Goal: Task Accomplishment & Management: Manage account settings

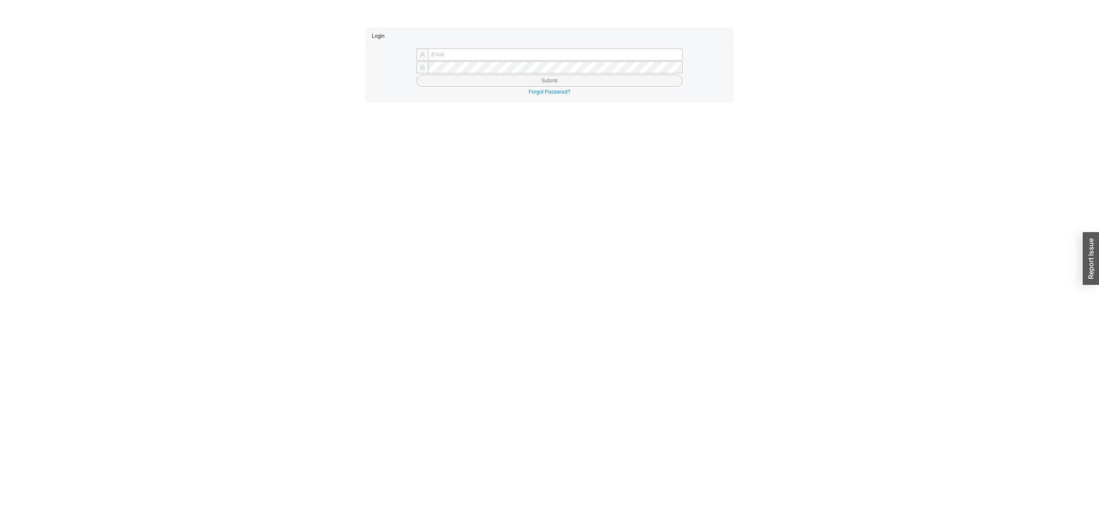
type input "sholzer@qualitybath.com"
click at [469, 78] on button "Submit" at bounding box center [550, 81] width 266 height 12
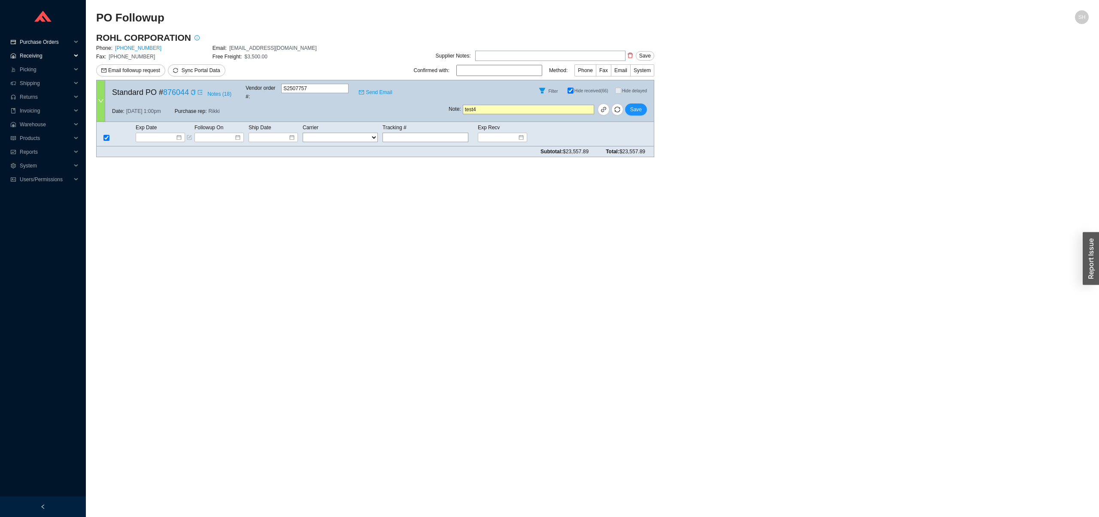
click at [62, 47] on span "Purchase Orders" at bounding box center [46, 42] width 52 height 14
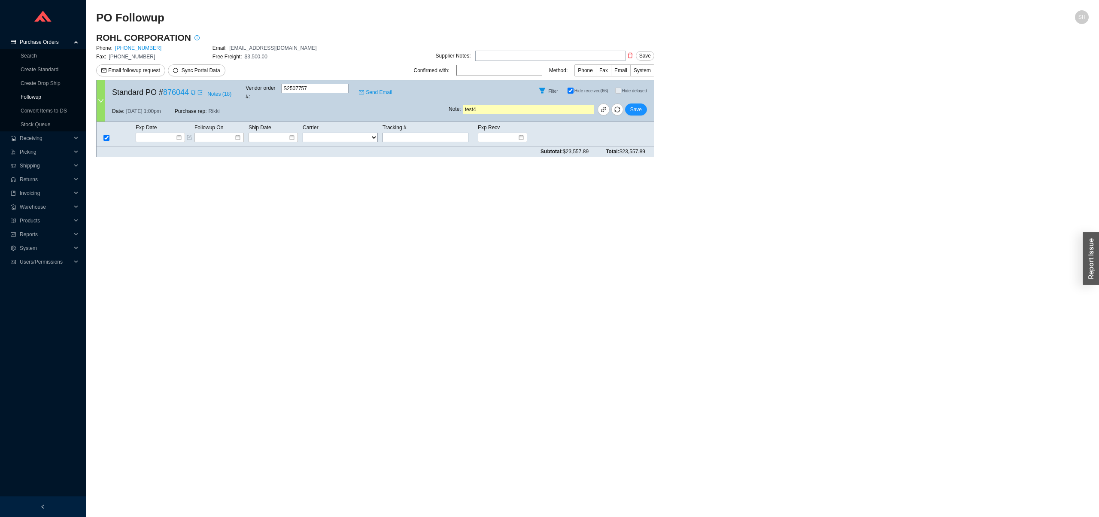
click at [41, 100] on link "Followup" at bounding box center [31, 97] width 21 height 6
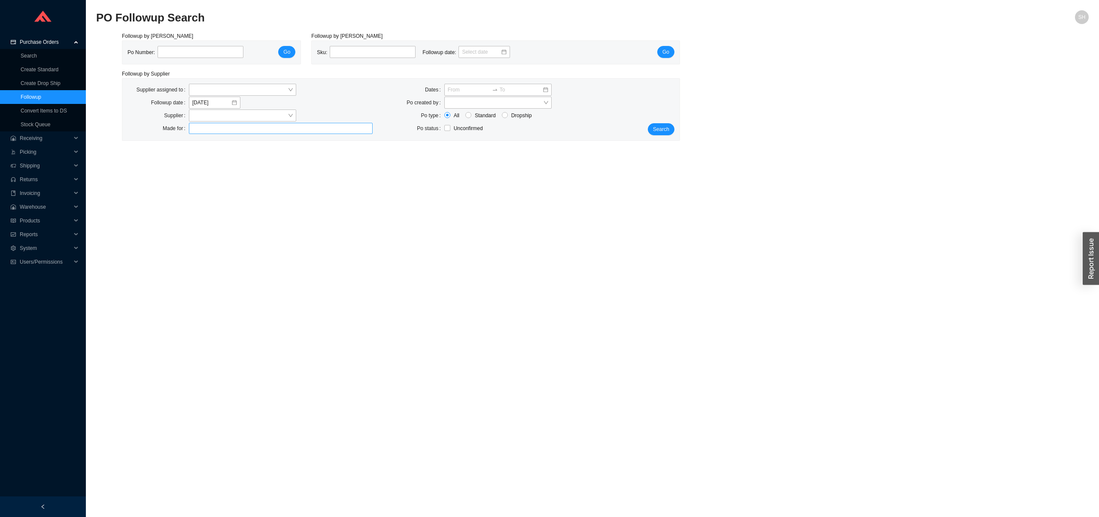
click at [209, 125] on div at bounding box center [277, 128] width 173 height 9
type input "rohl"
click at [216, 122] on div "Supplier assigned to Followup date 9/18/2025 Supplier Made for" at bounding box center [250, 110] width 256 height 52
click at [208, 120] on input "search" at bounding box center [239, 115] width 95 height 11
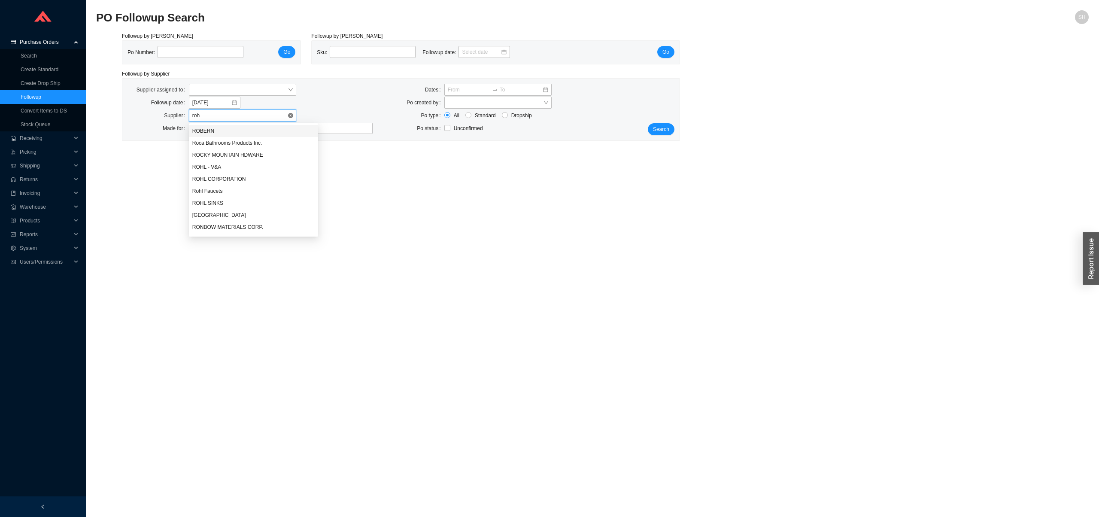
type input "rohl"
click at [231, 145] on div "ROHL CORPORATION" at bounding box center [243, 143] width 103 height 8
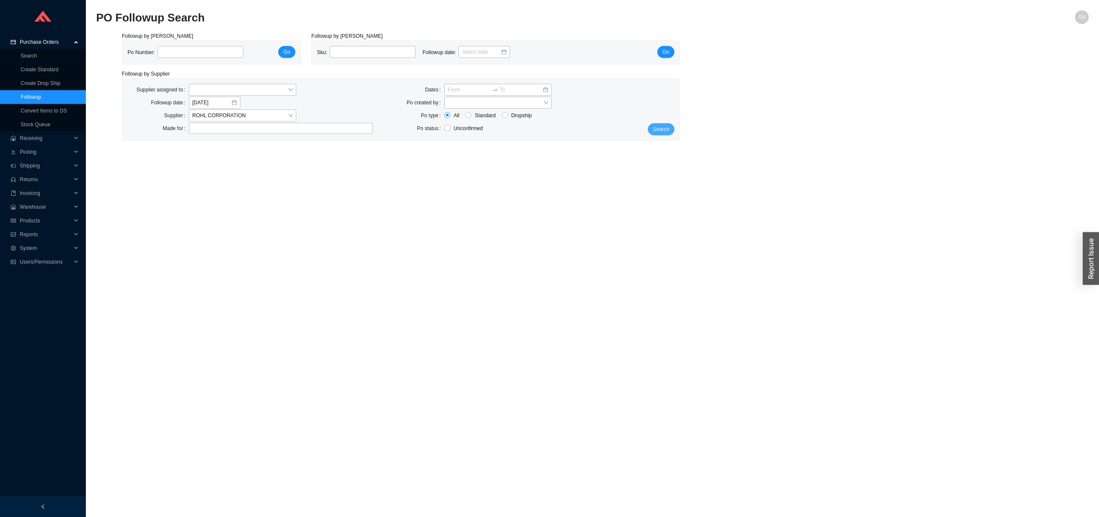
click at [665, 131] on span "Search" at bounding box center [661, 129] width 16 height 9
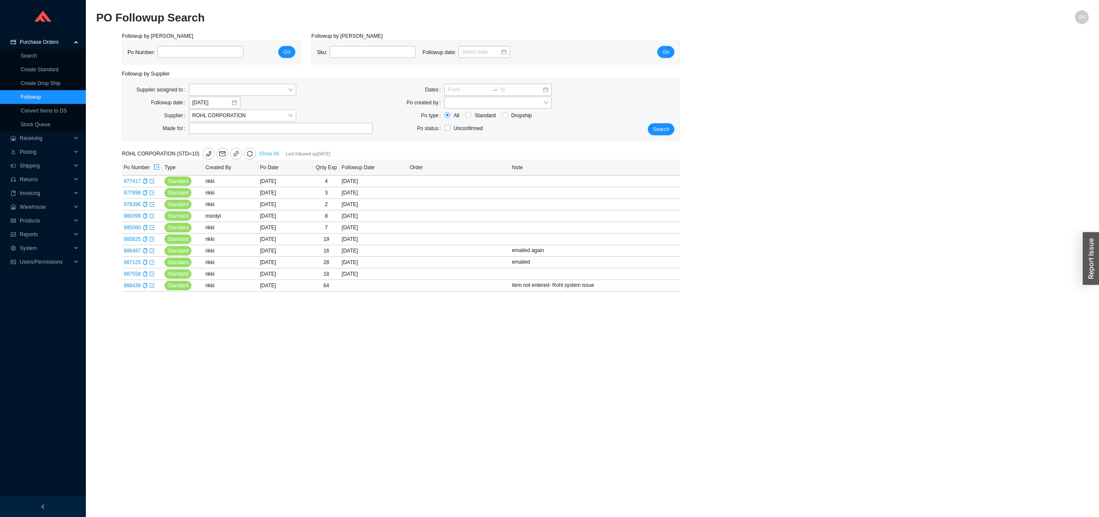
click at [278, 152] on link "Show All" at bounding box center [269, 154] width 20 height 6
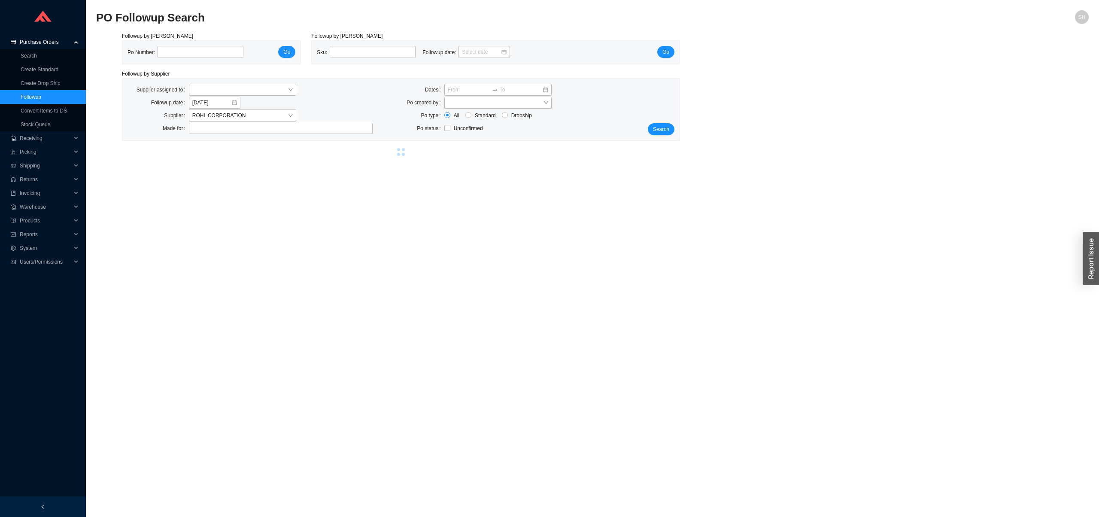
select select "2"
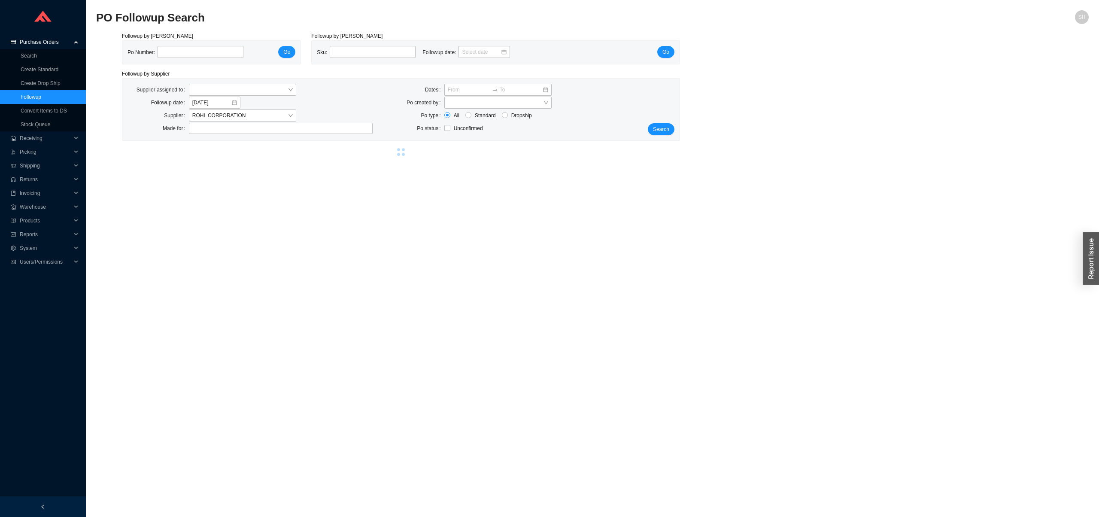
select select "2"
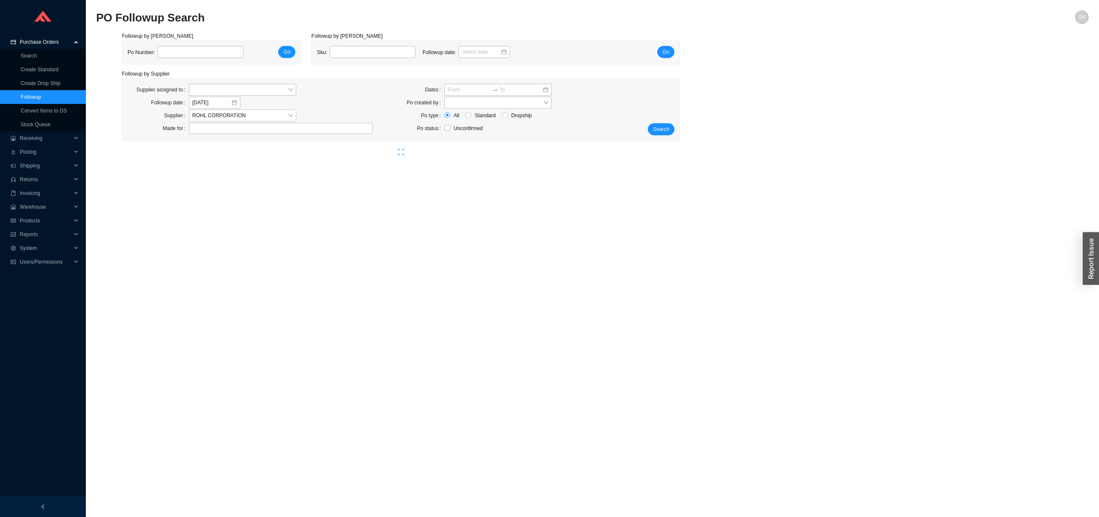
select select "2"
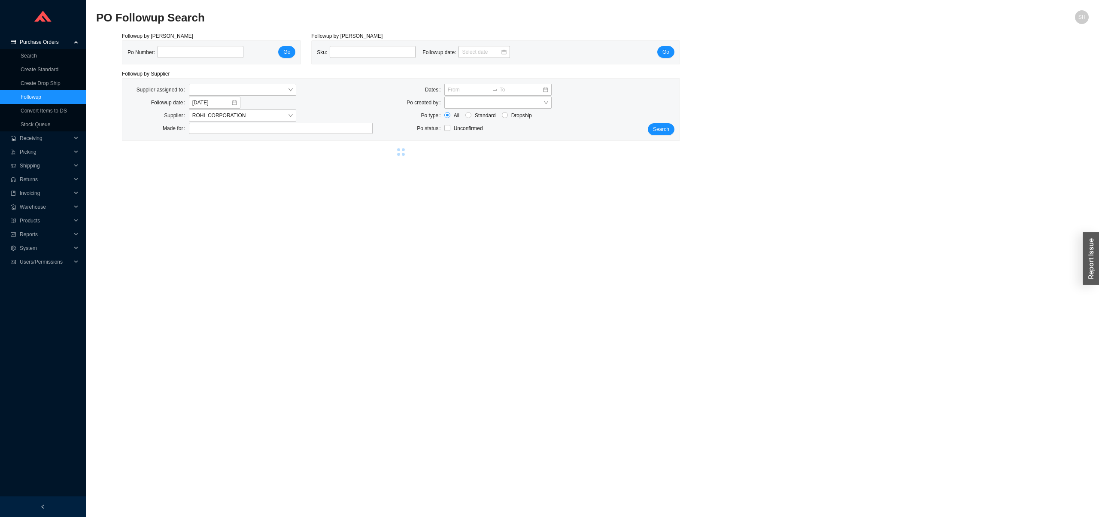
select select "2"
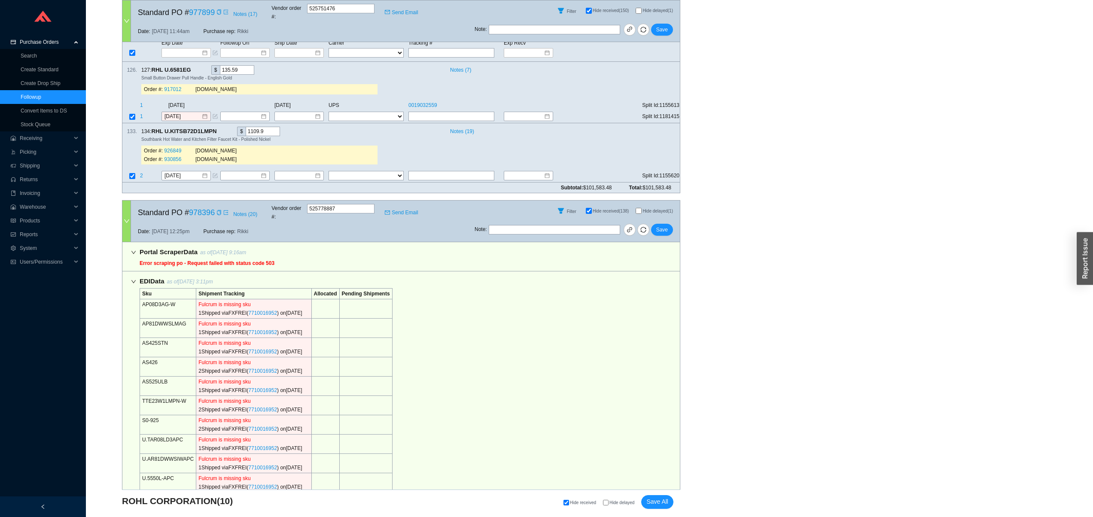
scroll to position [960, 0]
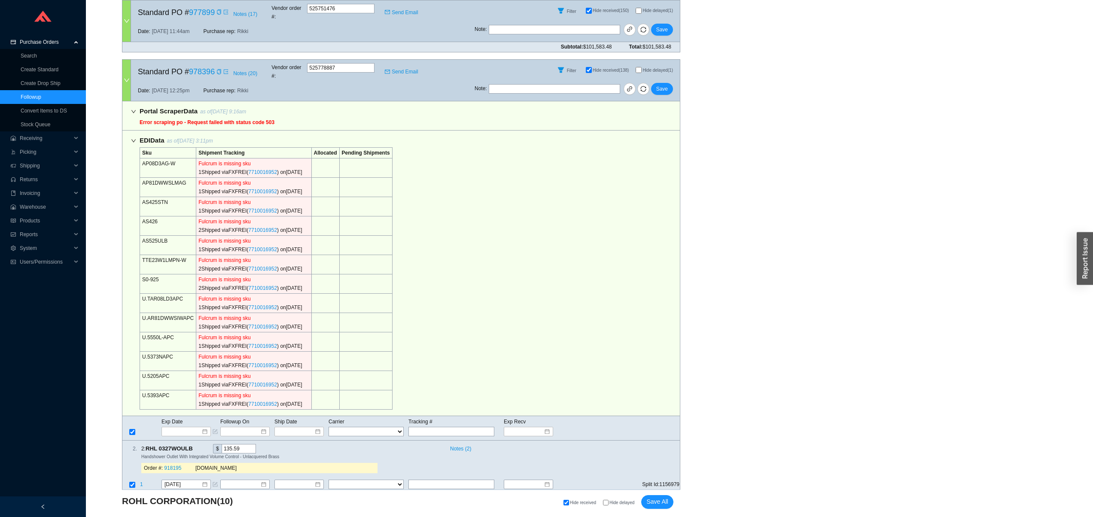
click at [511, 222] on div "EDI Data as of 8/28/25 3:11pm Sku Shipment Tracking Allocated Pending Shipments…" at bounding box center [401, 274] width 558 height 286
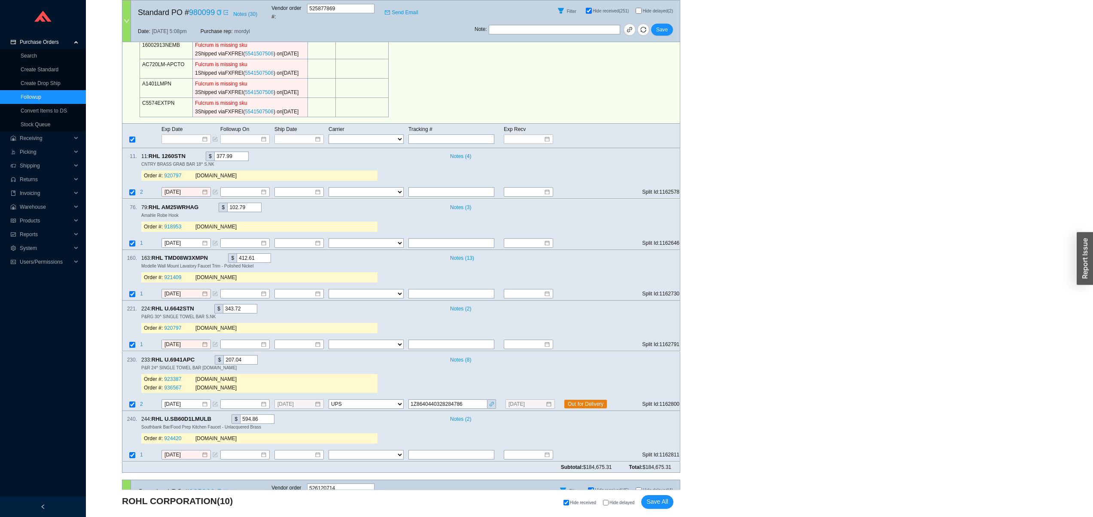
scroll to position [1687, 0]
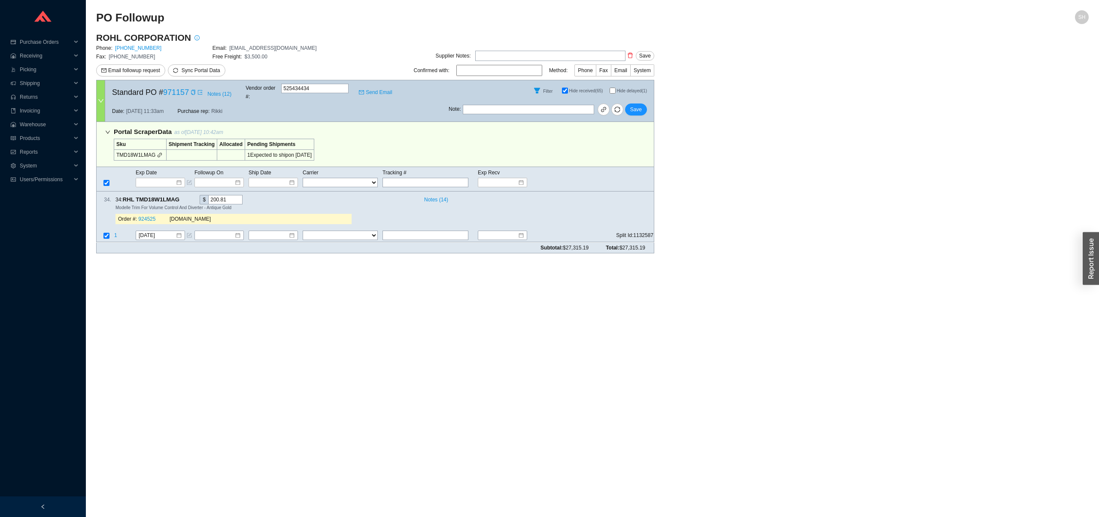
click at [317, 307] on main "PO Followup SH ROHL CORPORATION Phone: 800-777-9762 Email: Orders@houseofrohl.c…" at bounding box center [592, 263] width 993 height 507
click at [525, 302] on main "PO Followup SH ROHL CORPORATION Phone: 800-777-9762 Email: Orders@houseofrohl.c…" at bounding box center [592, 263] width 993 height 507
click at [196, 91] on icon "copy" at bounding box center [193, 92] width 5 height 5
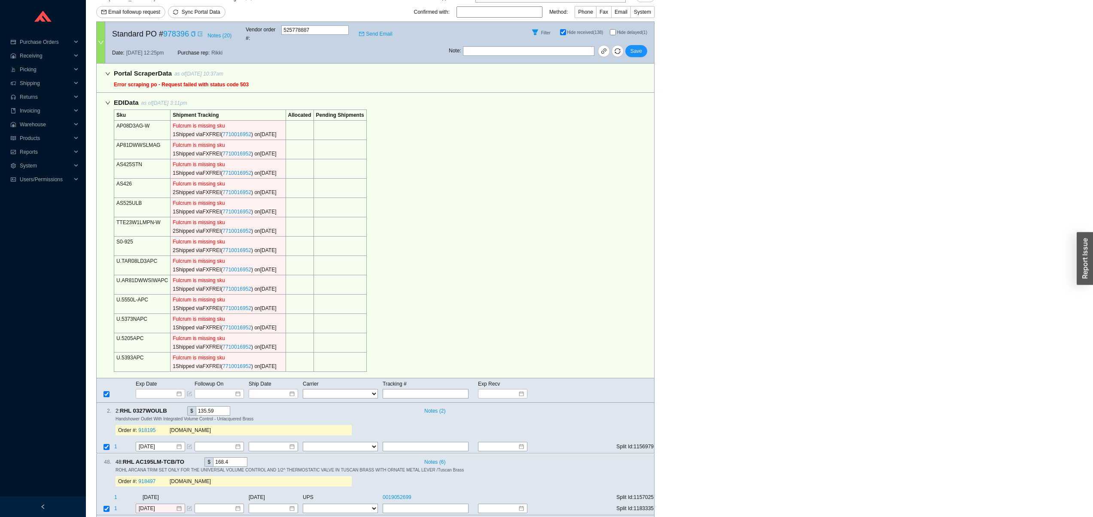
scroll to position [66, 0]
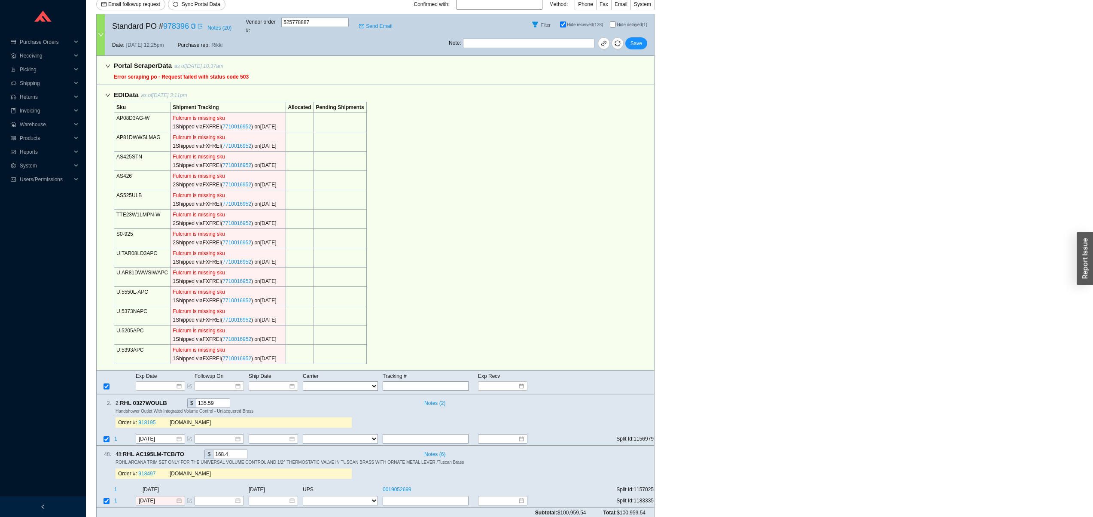
click at [749, 240] on main "ROHL CORPORATION Phone: 800-777-9762 Email: Orders@houseofrohl.com Fax: 714-557…" at bounding box center [589, 246] width 986 height 560
click at [560, 24] on input "Hide received (138)" at bounding box center [563, 24] width 6 height 6
checkbox input "false"
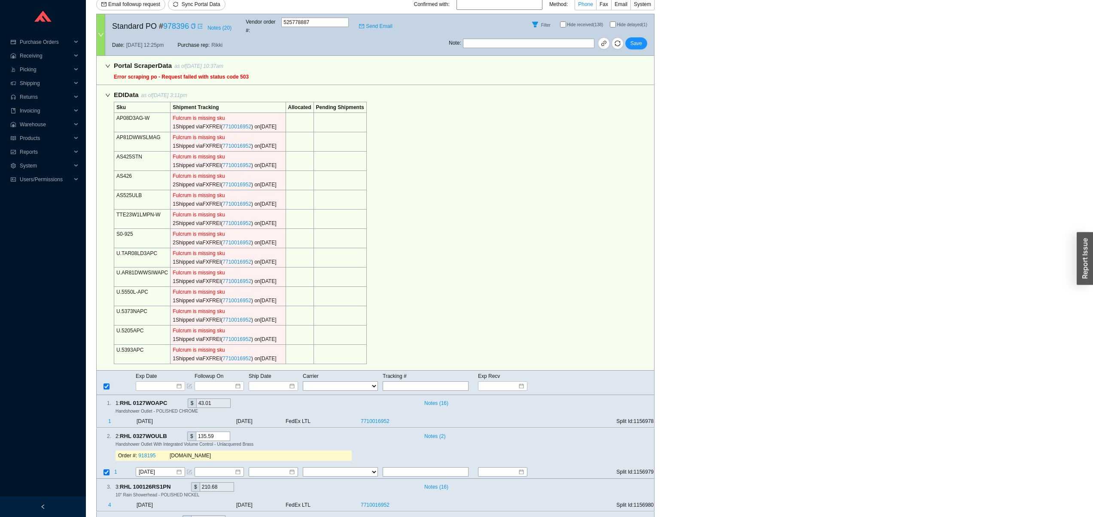
scroll to position [2869, 0]
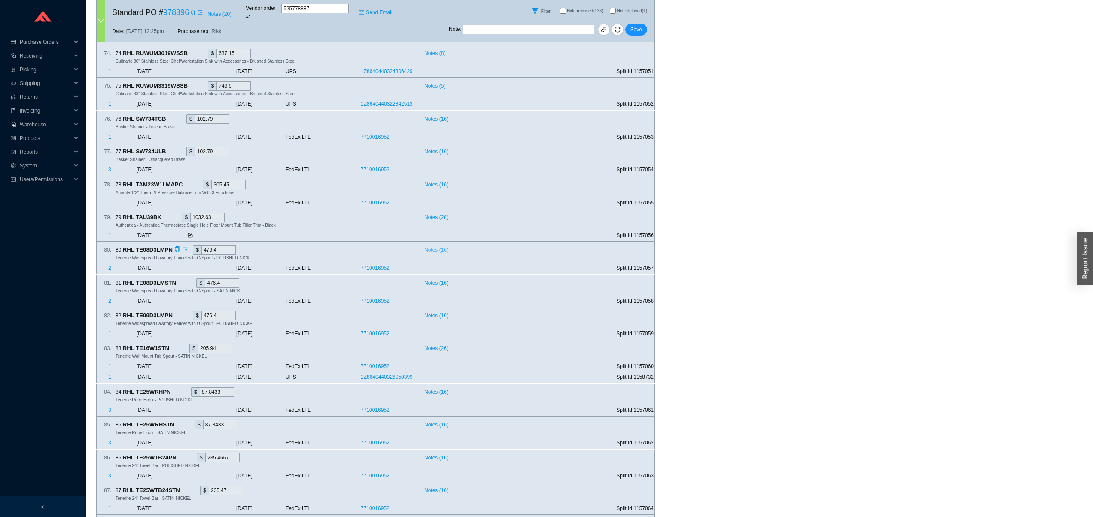
click at [438, 254] on span "Notes ( 16 )" at bounding box center [436, 250] width 24 height 9
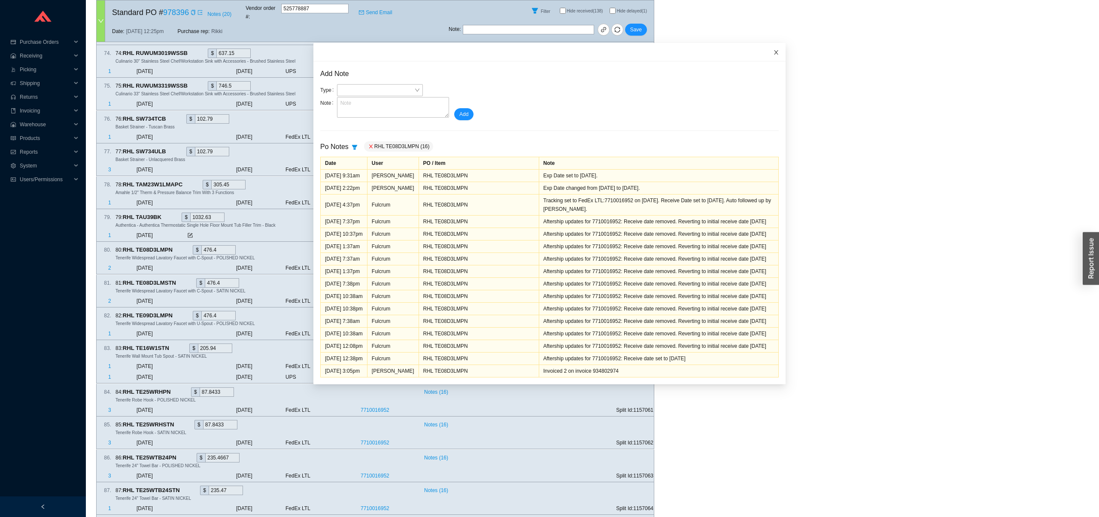
click at [773, 49] on icon "close" at bounding box center [776, 52] width 6 height 6
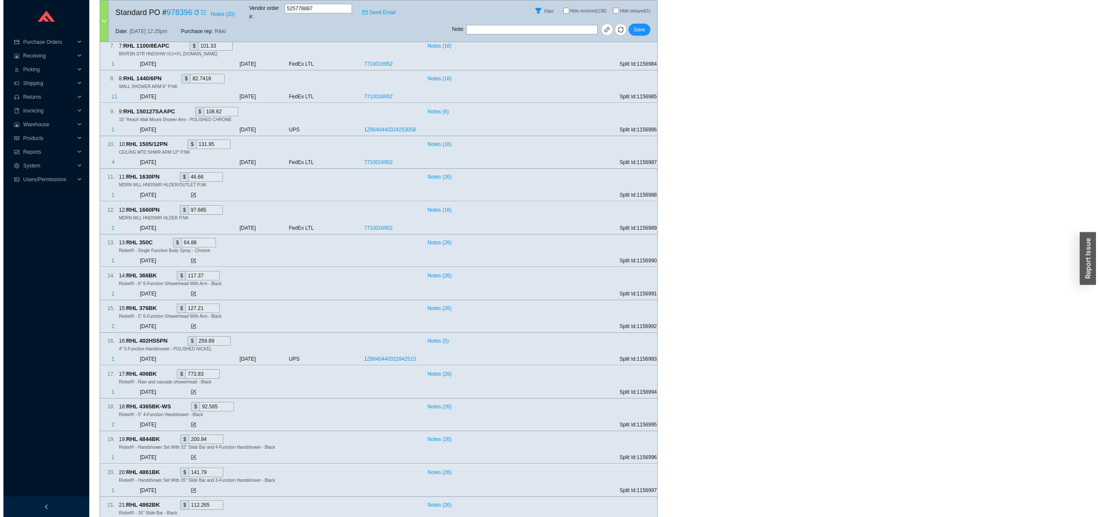
scroll to position [0, 0]
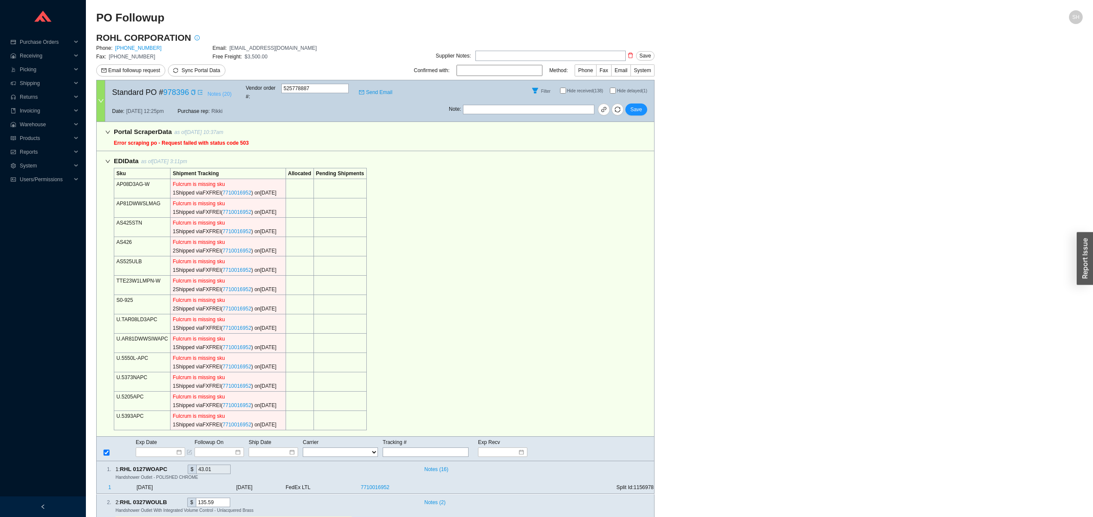
click at [224, 93] on span "Notes ( 20 )" at bounding box center [219, 94] width 24 height 9
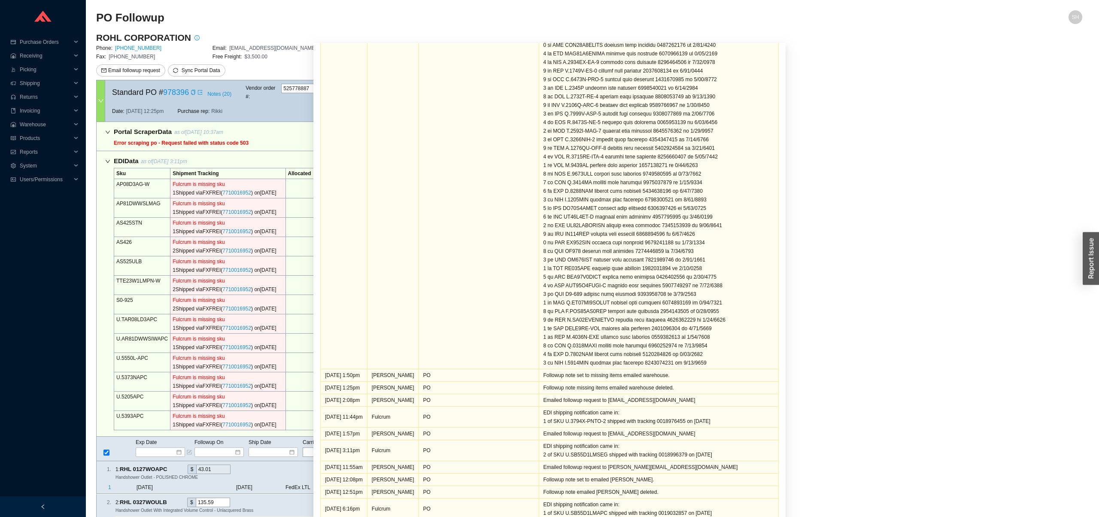
scroll to position [53, 0]
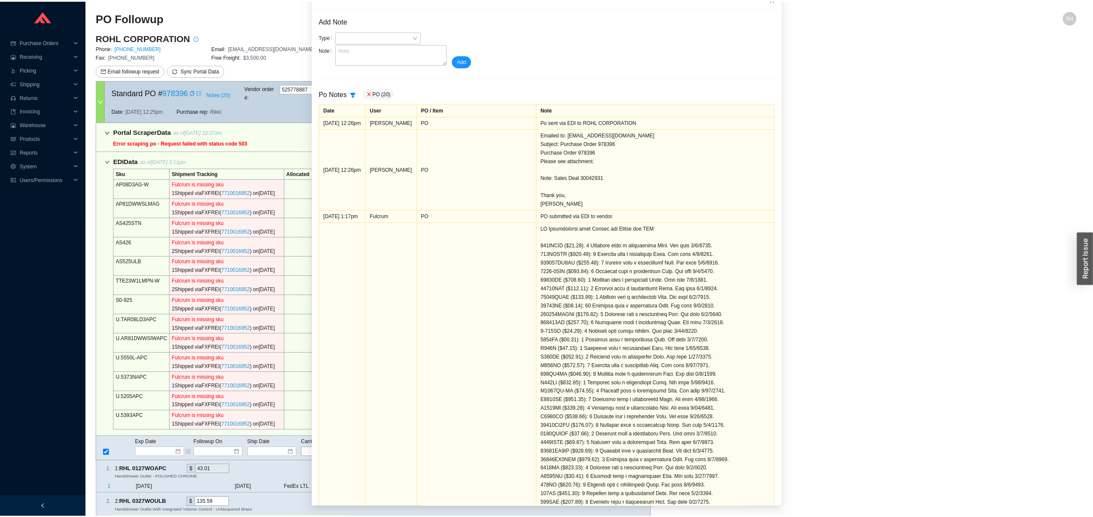
scroll to position [0, 0]
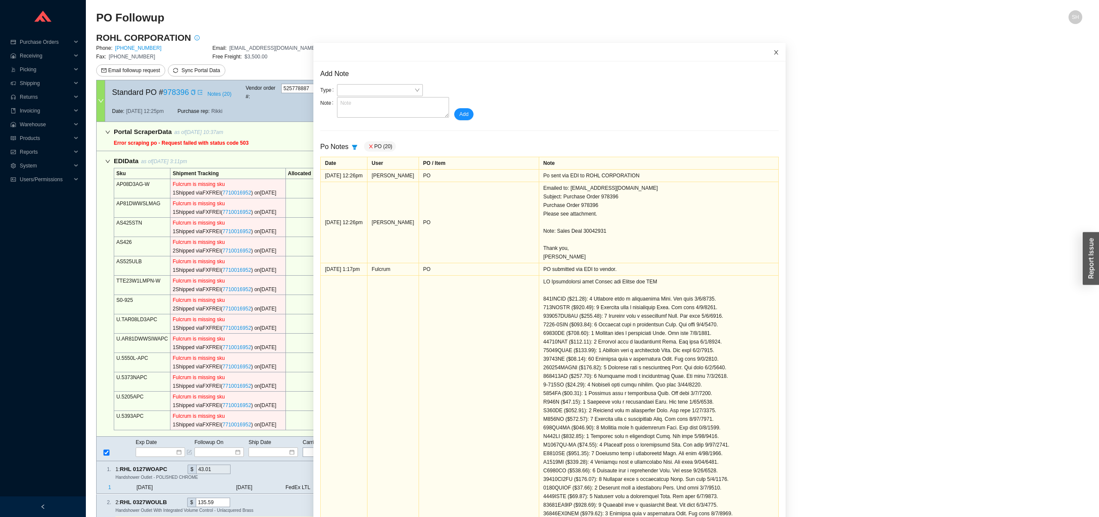
click at [771, 54] on span "Close" at bounding box center [776, 52] width 19 height 19
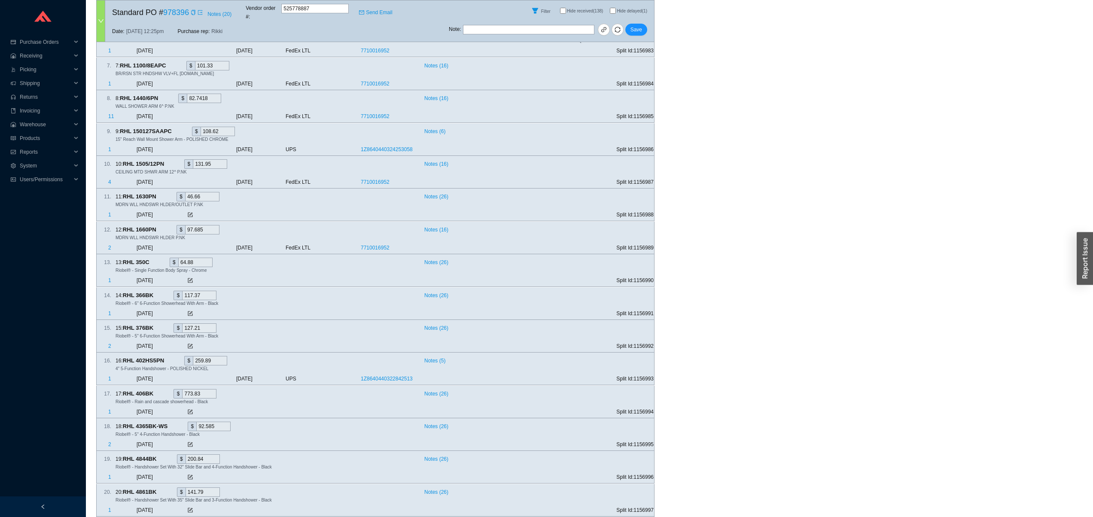
scroll to position [778, 0]
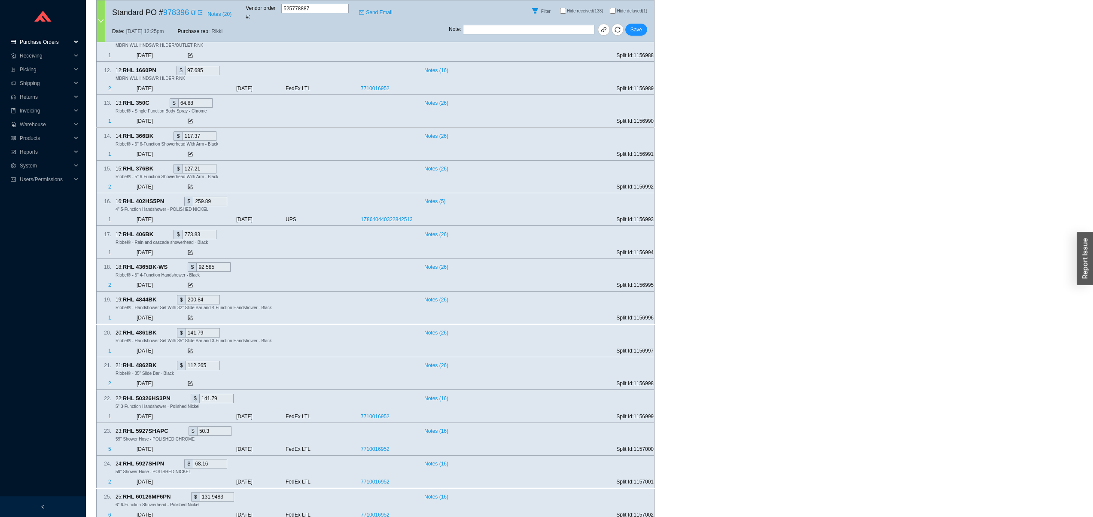
click at [70, 40] on span "Purchase Orders" at bounding box center [46, 42] width 52 height 14
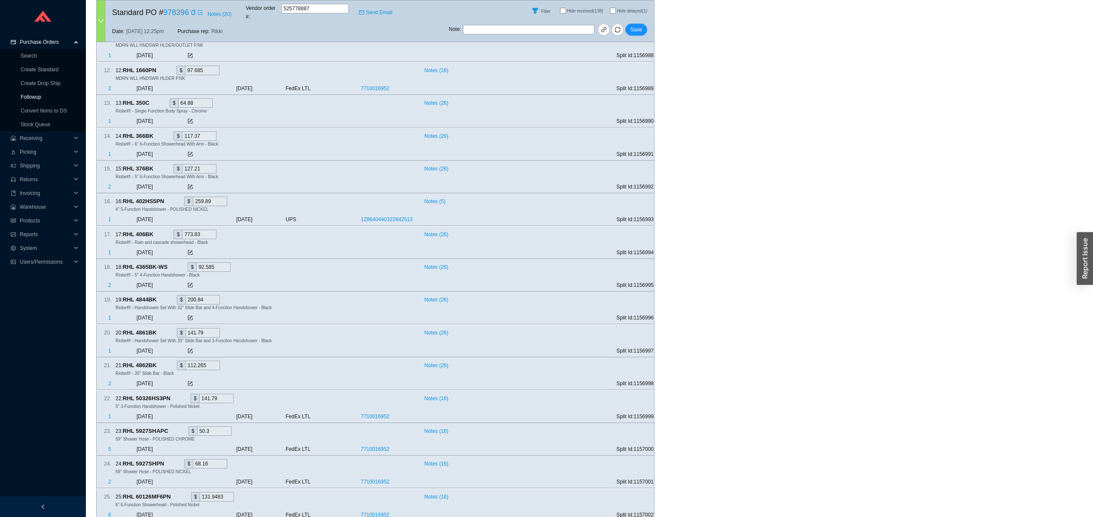
click at [41, 96] on link "Followup" at bounding box center [31, 97] width 21 height 6
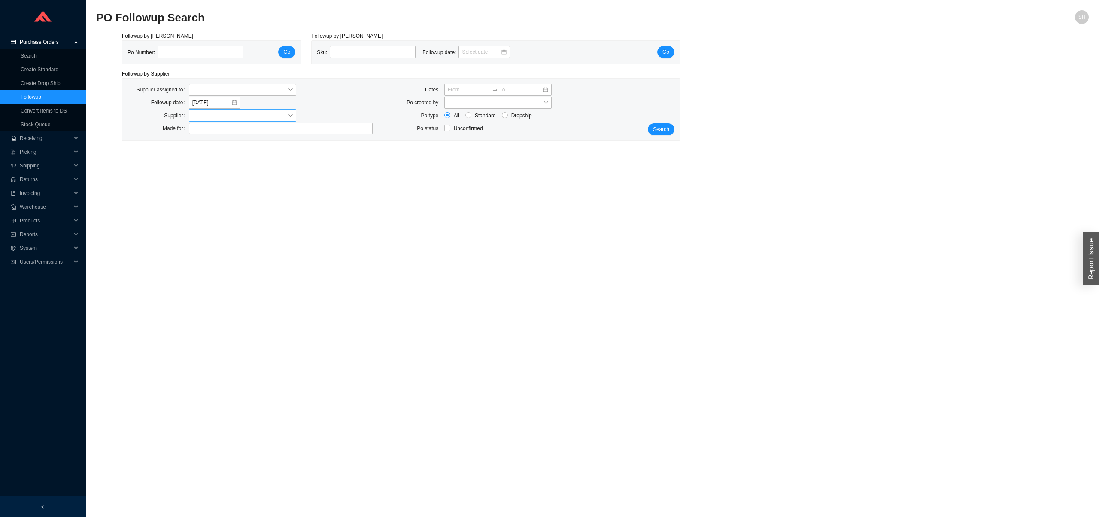
click at [199, 115] on input "search" at bounding box center [239, 115] width 95 height 11
type input "rohl"
click at [249, 141] on div "ROHL CORPORATION" at bounding box center [243, 143] width 103 height 8
click at [673, 138] on div "Supplier assigned to Followup date 9/18/2025 Supplier ROHL CORPORATION ROHL COR…" at bounding box center [400, 110] width 557 height 62
click at [673, 138] on div "Supplier assigned to Followup date 9/18/2025 Supplier ROHL CORPORATION Made for…" at bounding box center [400, 110] width 557 height 62
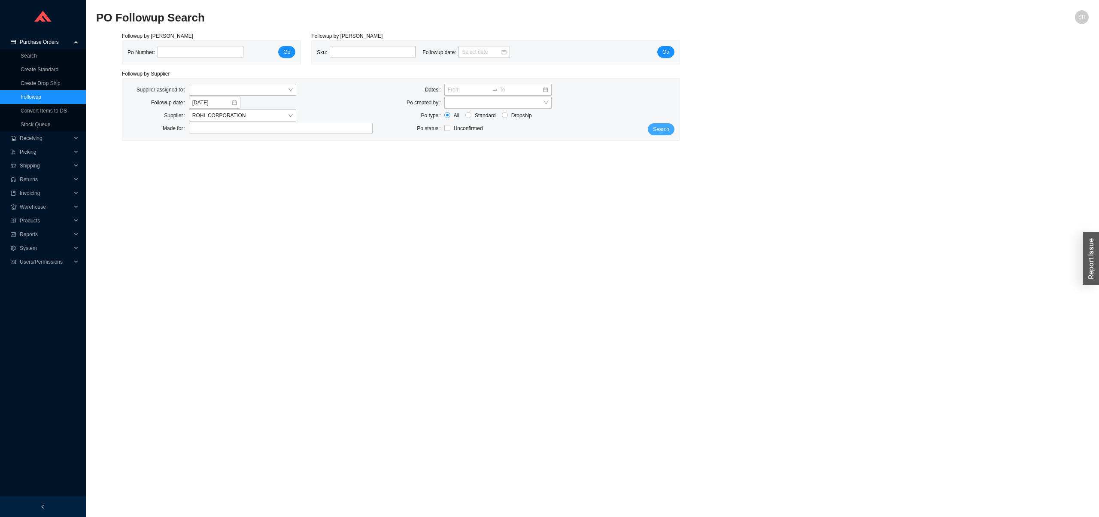
click at [672, 130] on button "Search" at bounding box center [661, 129] width 27 height 12
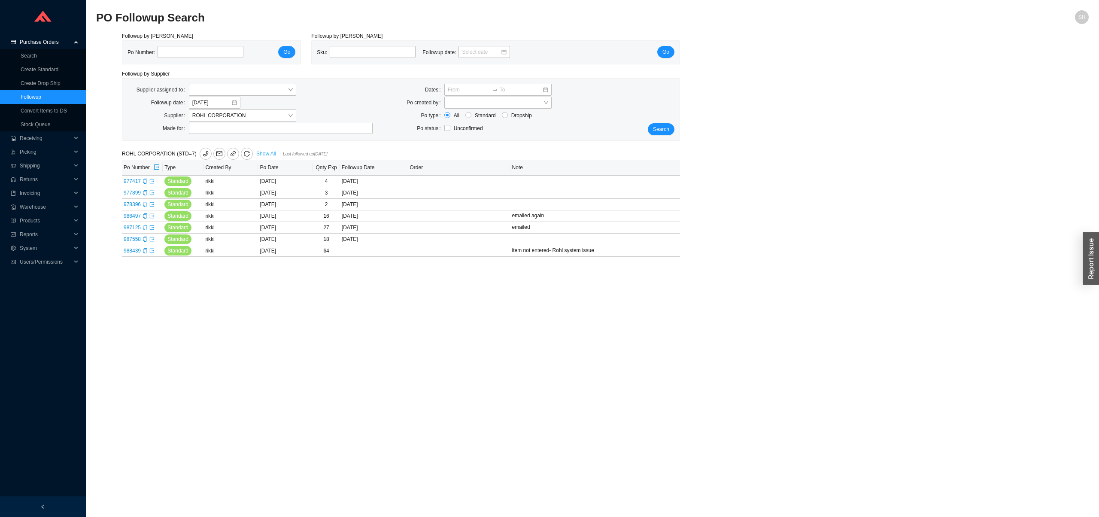
click at [260, 153] on link "Show All" at bounding box center [266, 154] width 20 height 6
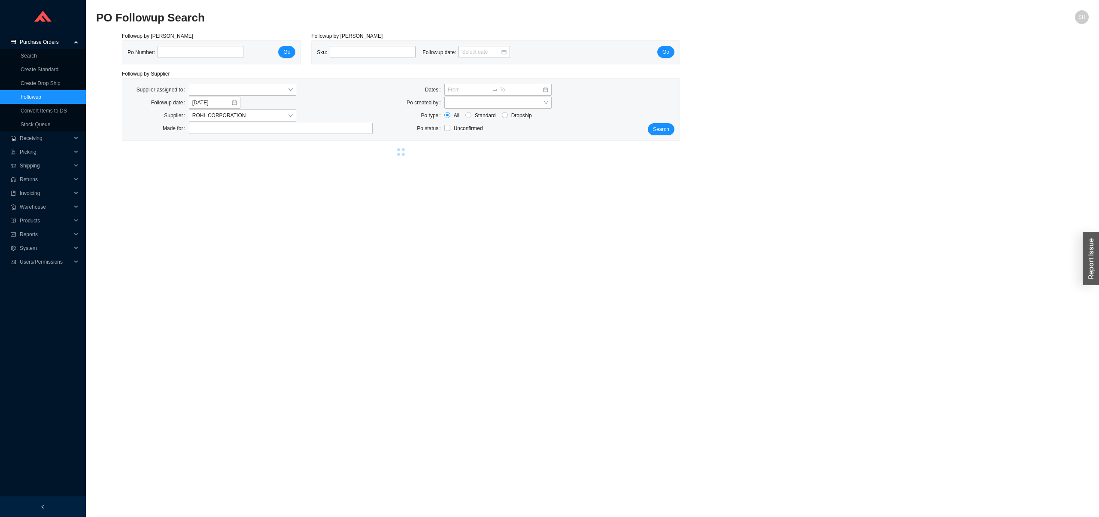
select select "2"
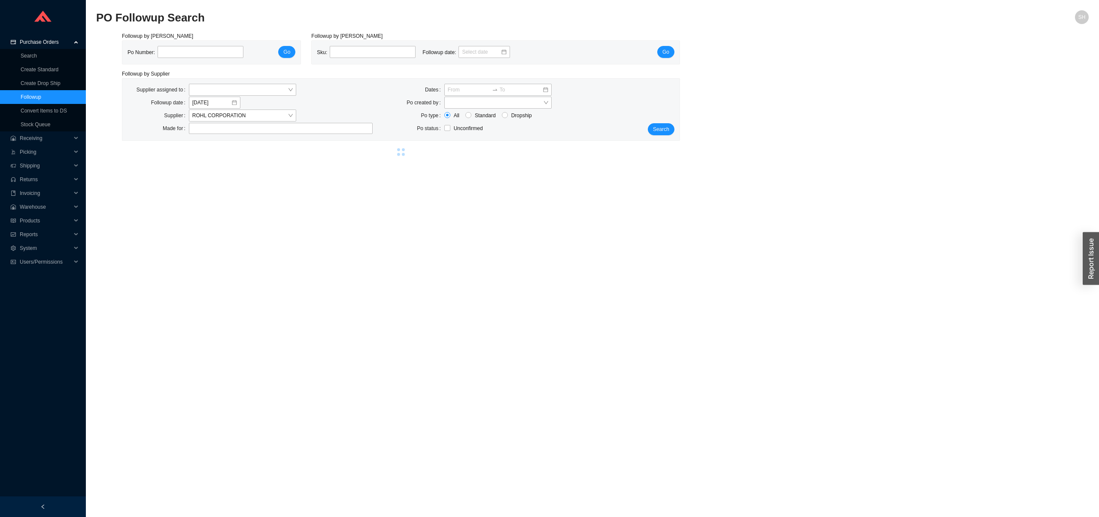
select select "2"
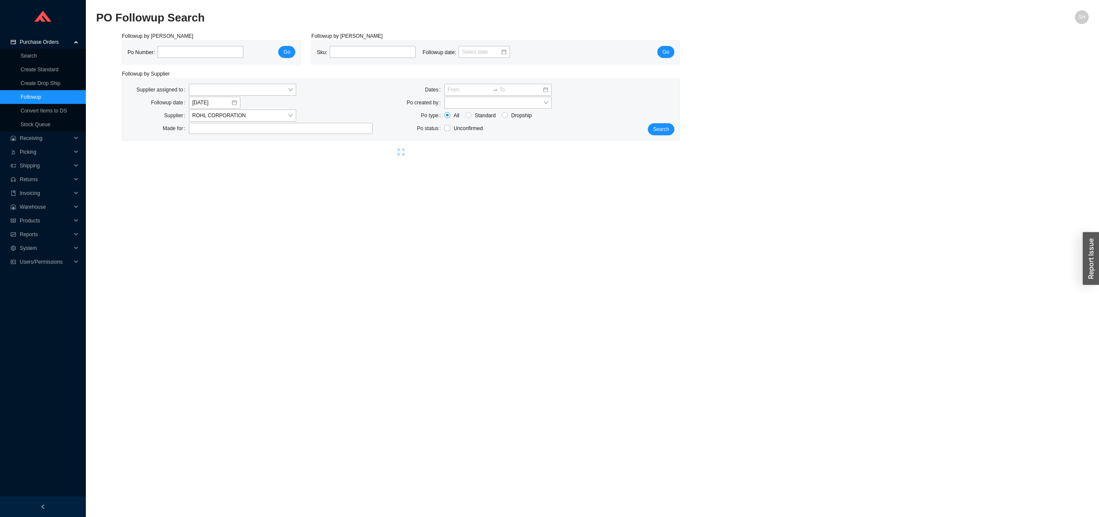
select select "2"
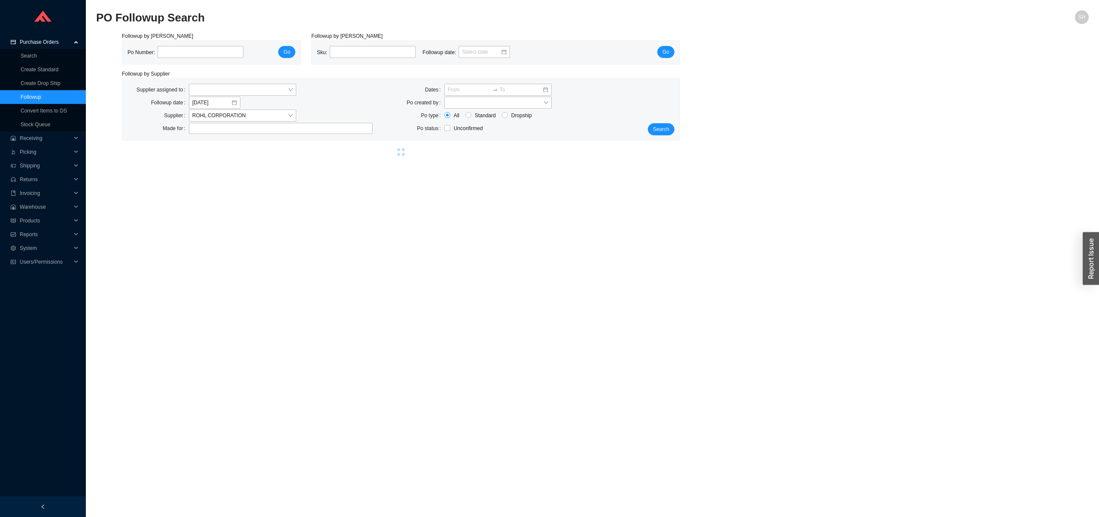
select select "2"
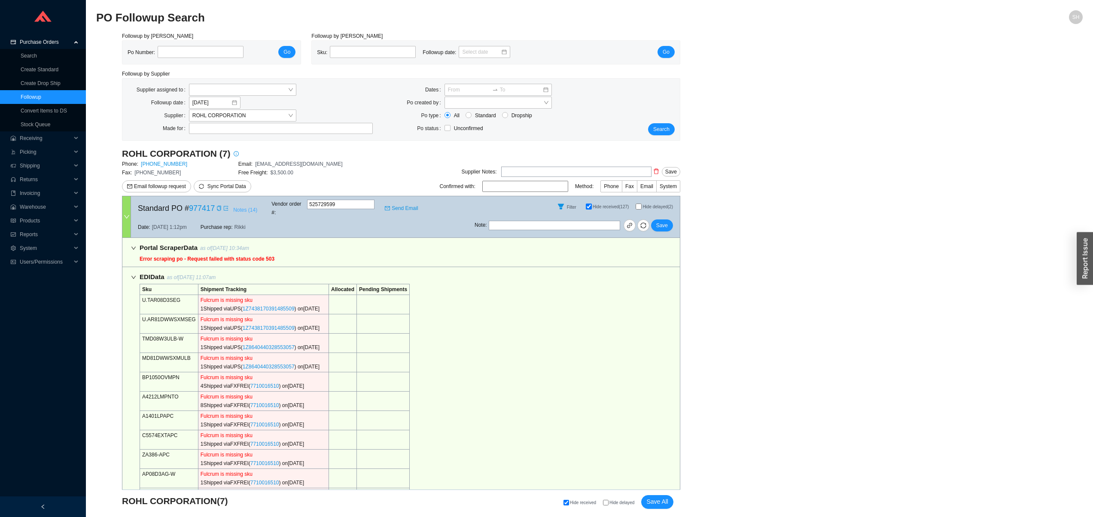
click at [248, 208] on span "Notes ( 14 )" at bounding box center [245, 210] width 24 height 9
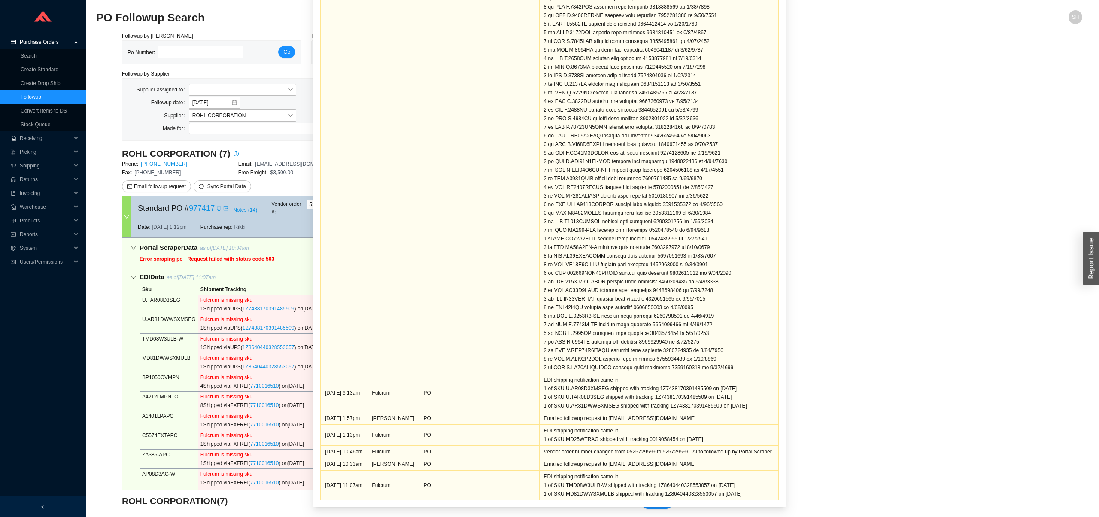
scroll to position [53, 0]
click at [292, 168] on div "Free Freight: $3,500.00" at bounding box center [296, 172] width 116 height 9
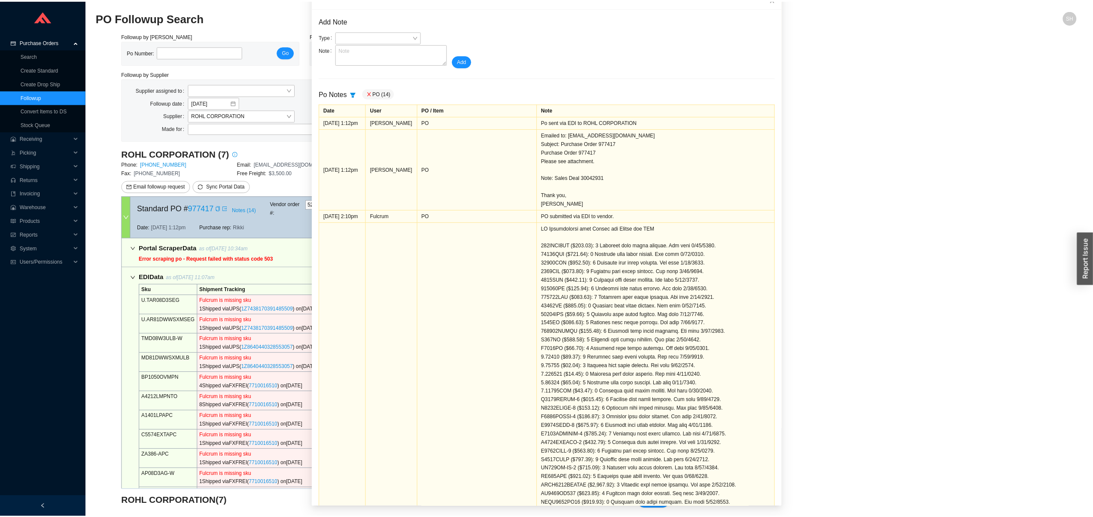
scroll to position [0, 0]
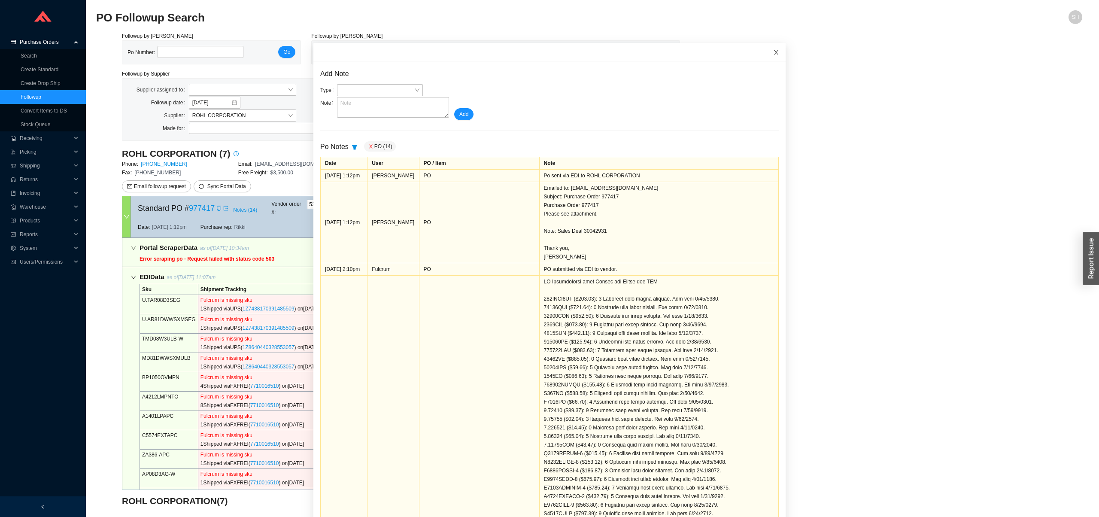
click at [773, 52] on icon "close" at bounding box center [776, 52] width 6 height 6
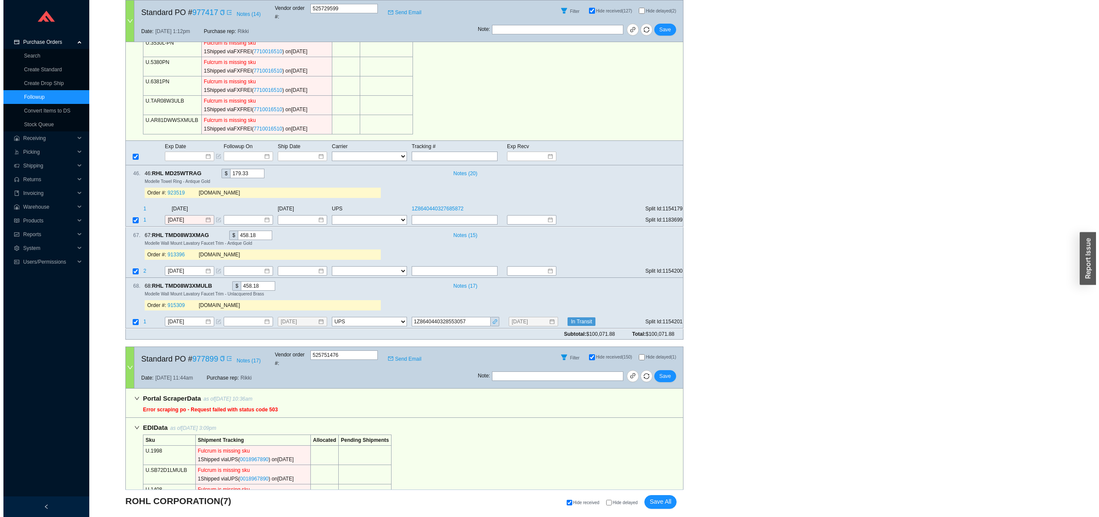
scroll to position [554, 0]
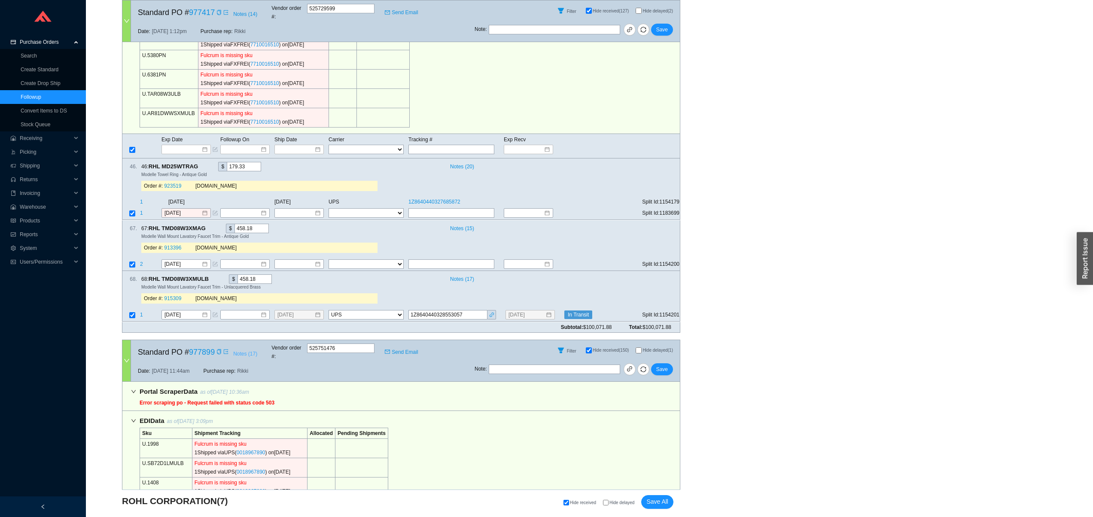
click at [240, 350] on span "Notes ( 17 )" at bounding box center [245, 354] width 24 height 9
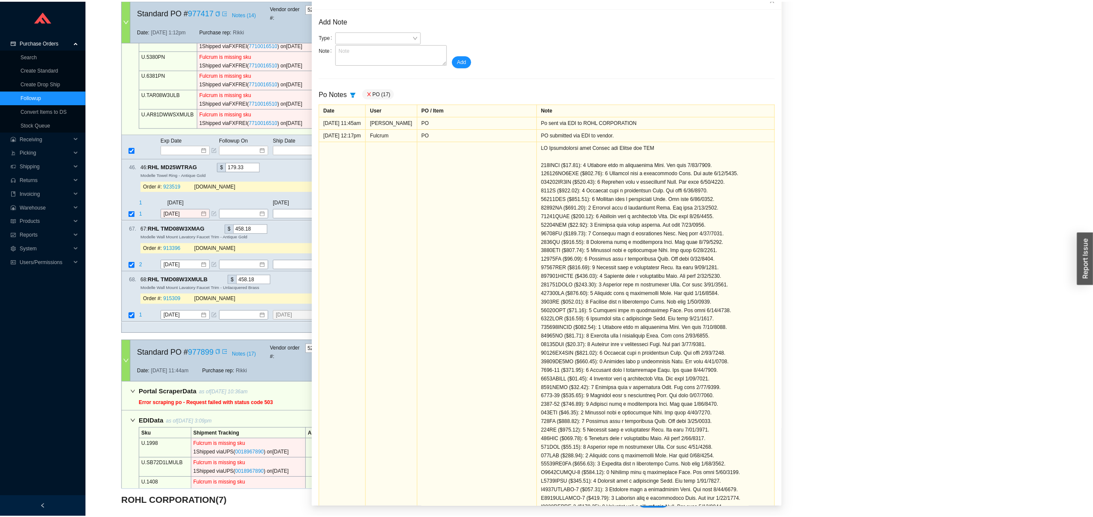
scroll to position [0, 0]
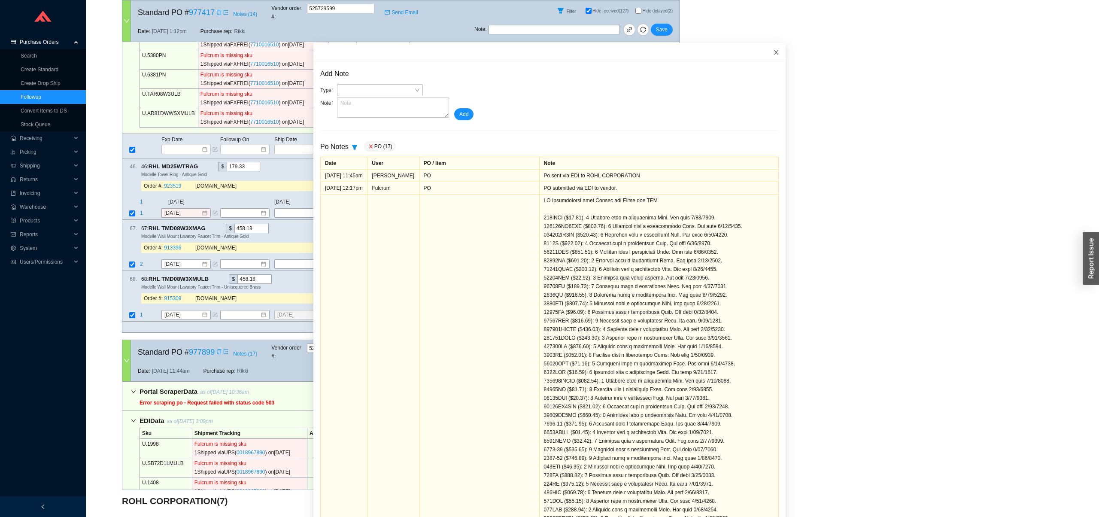
click at [773, 52] on icon "close" at bounding box center [776, 52] width 6 height 6
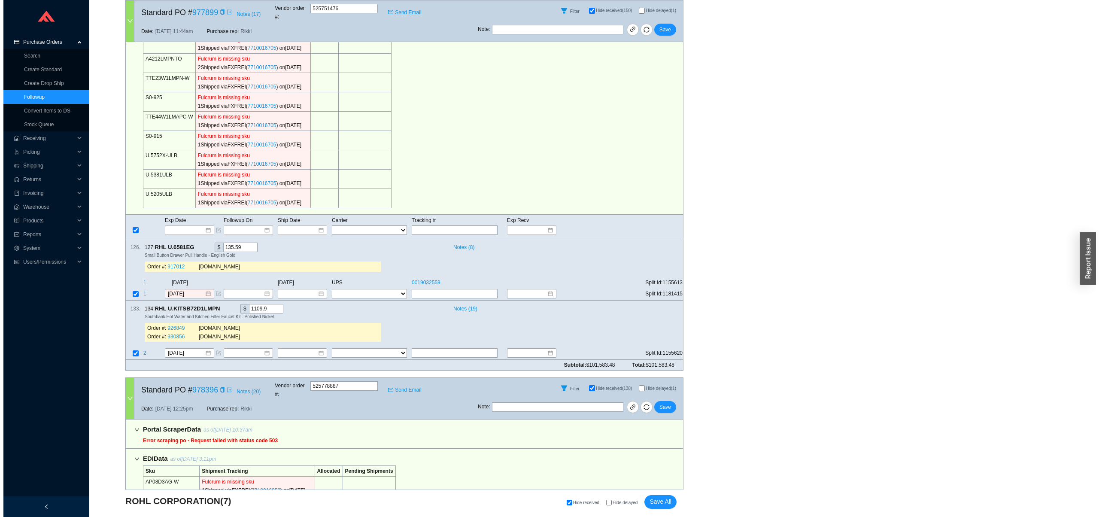
scroll to position [1037, 0]
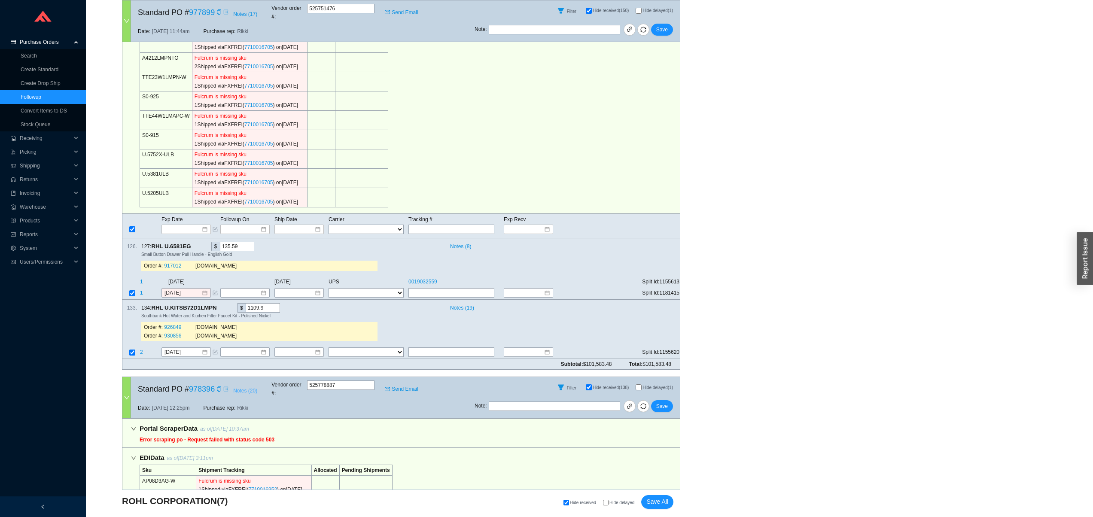
click at [247, 387] on span "Notes ( 20 )" at bounding box center [245, 391] width 24 height 9
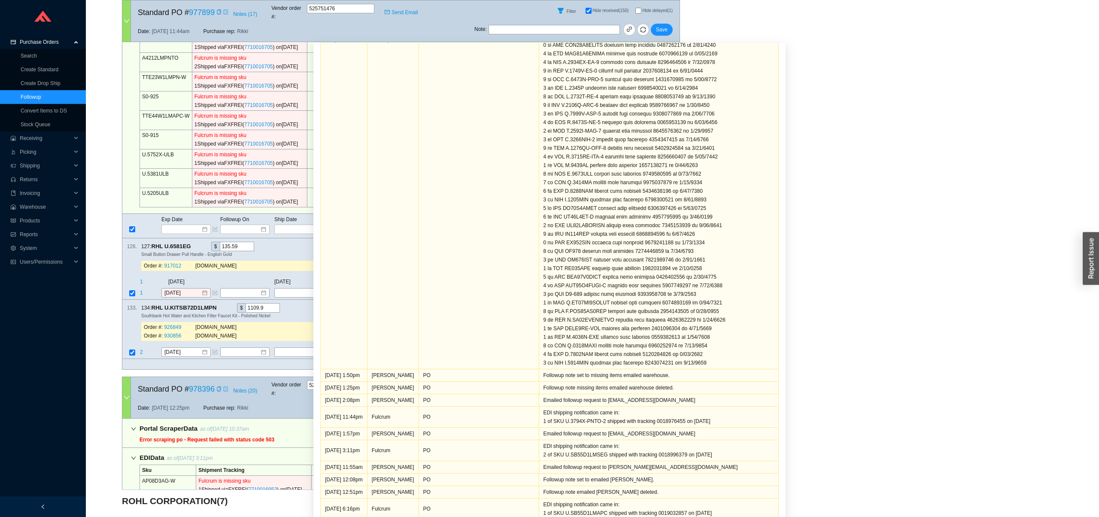
scroll to position [53, 0]
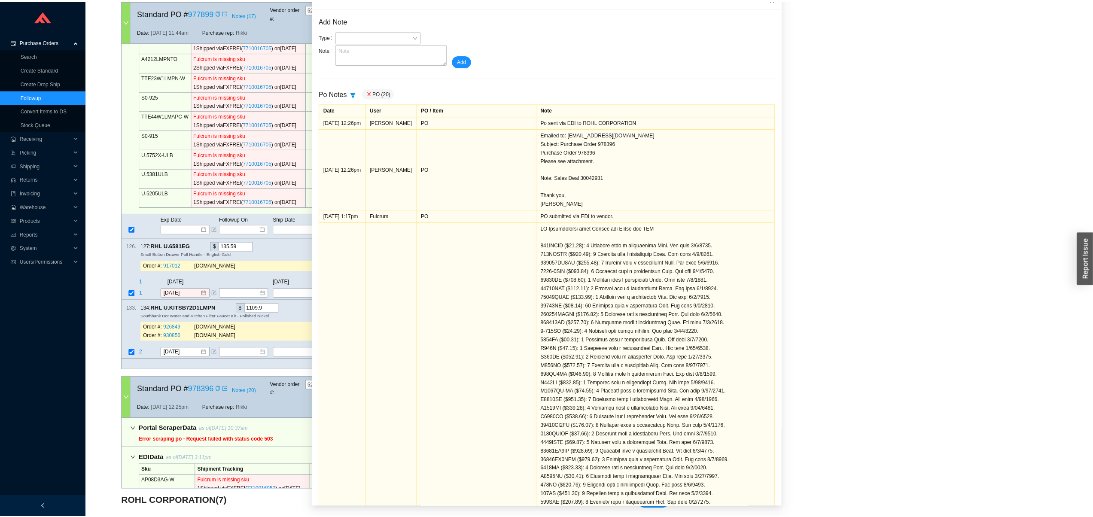
scroll to position [0, 0]
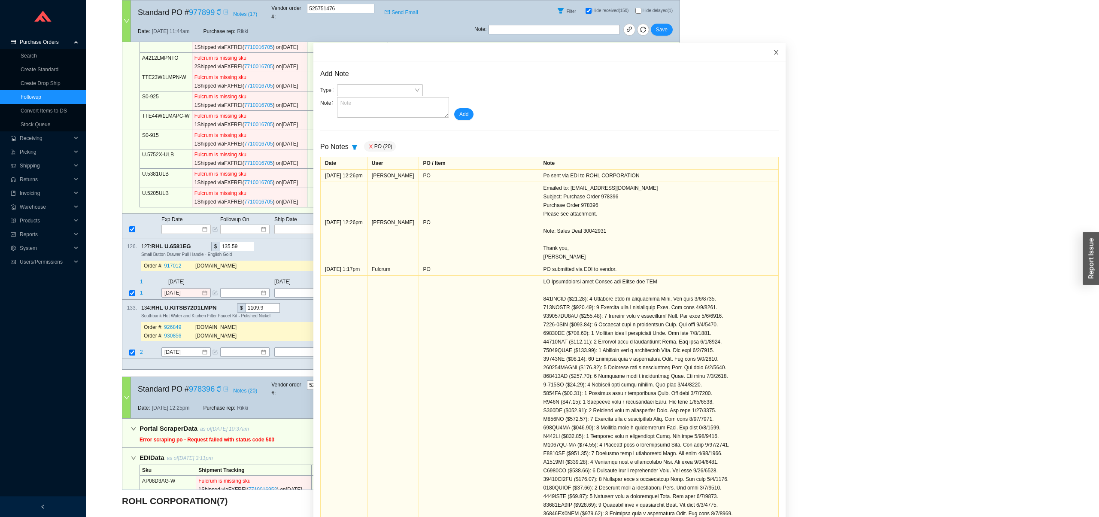
click at [767, 55] on span "Close" at bounding box center [776, 52] width 19 height 19
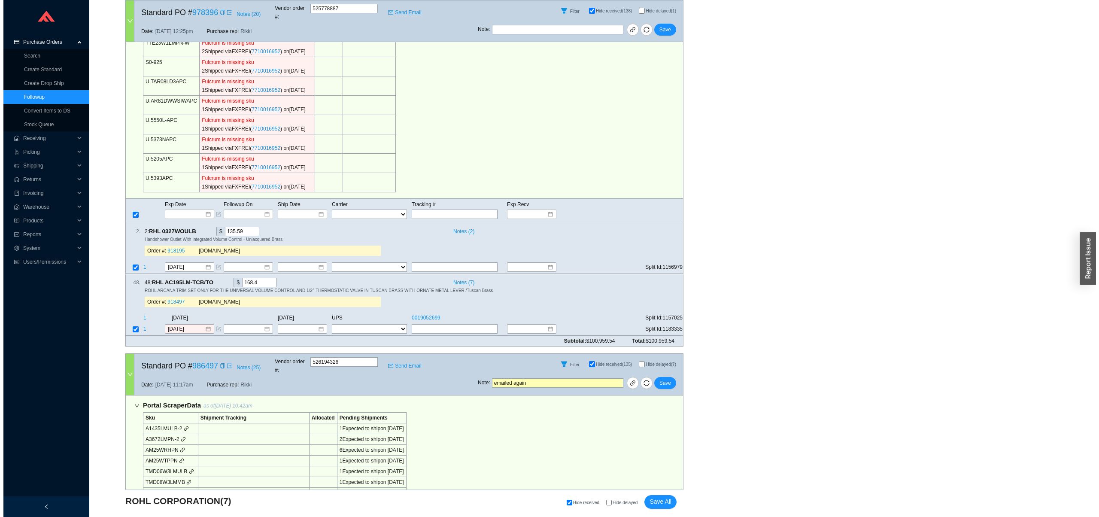
scroll to position [1600, 0]
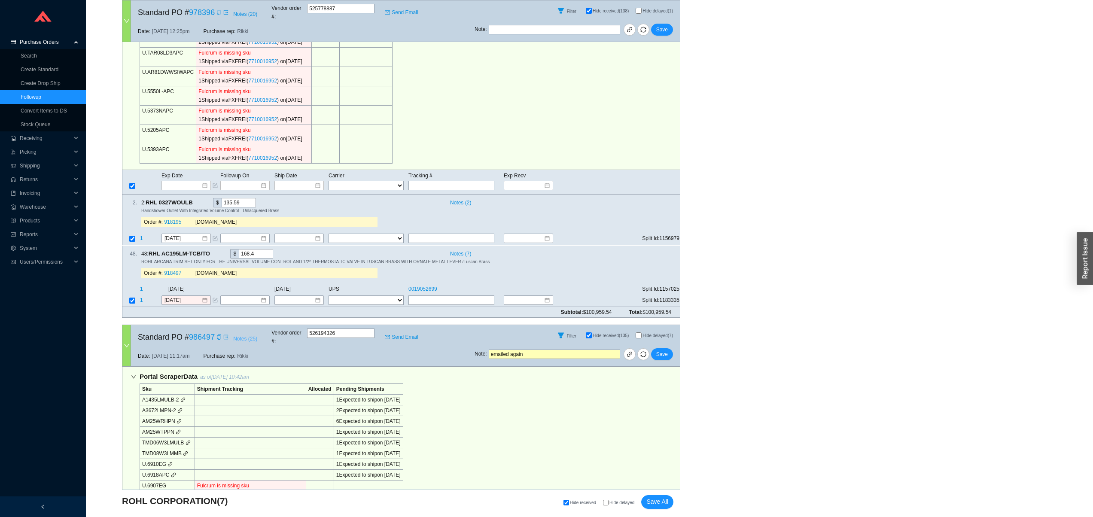
click at [251, 335] on span "Notes ( 25 )" at bounding box center [245, 339] width 24 height 9
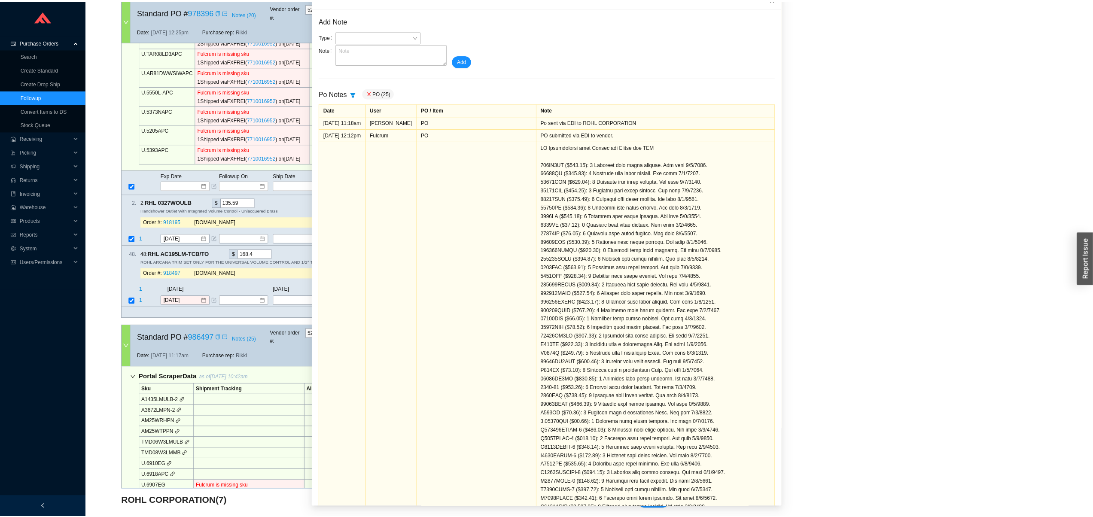
scroll to position [0, 0]
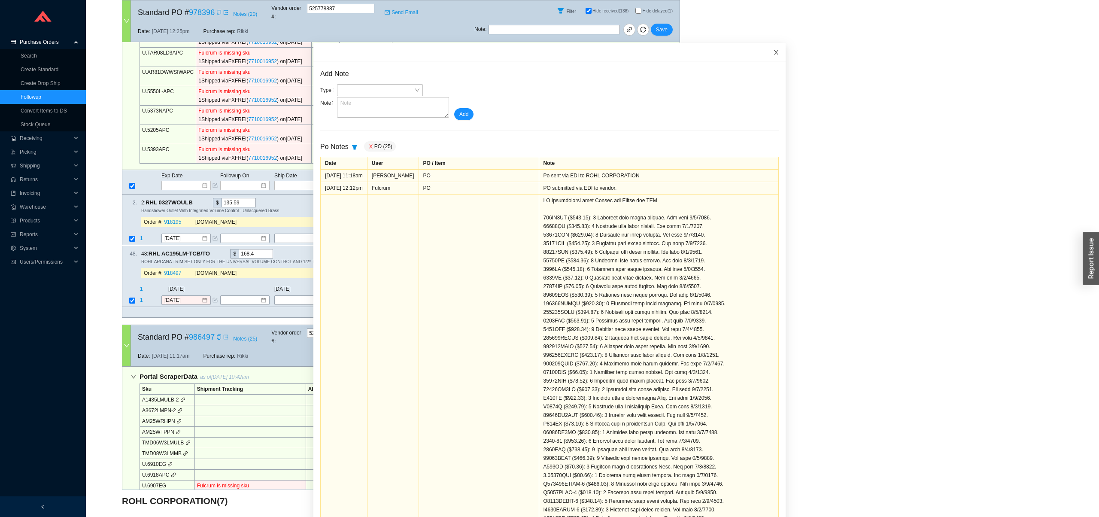
click at [773, 55] on icon "close" at bounding box center [776, 52] width 6 height 6
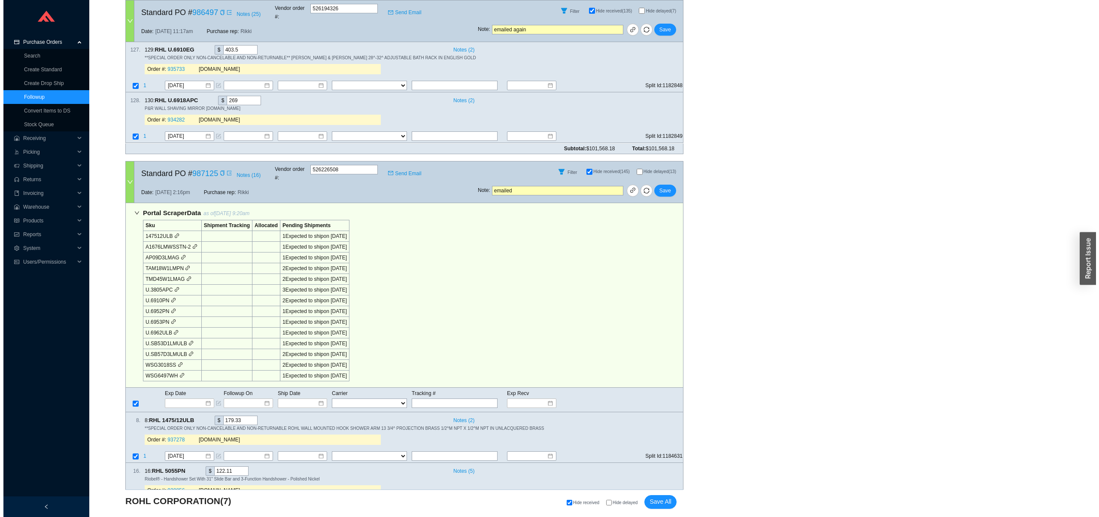
scroll to position [2479, 0]
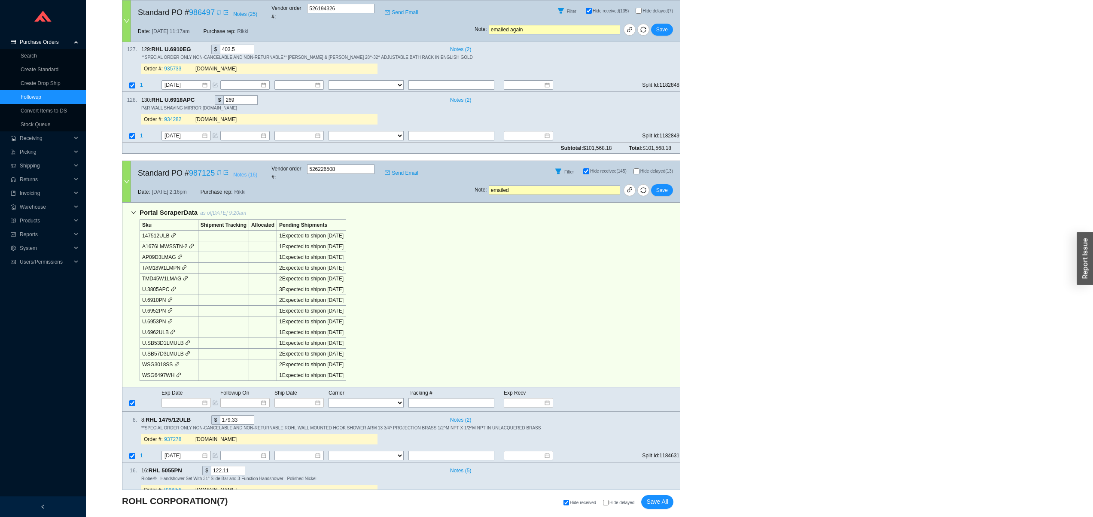
click at [250, 170] on span "Notes ( 16 )" at bounding box center [245, 174] width 24 height 9
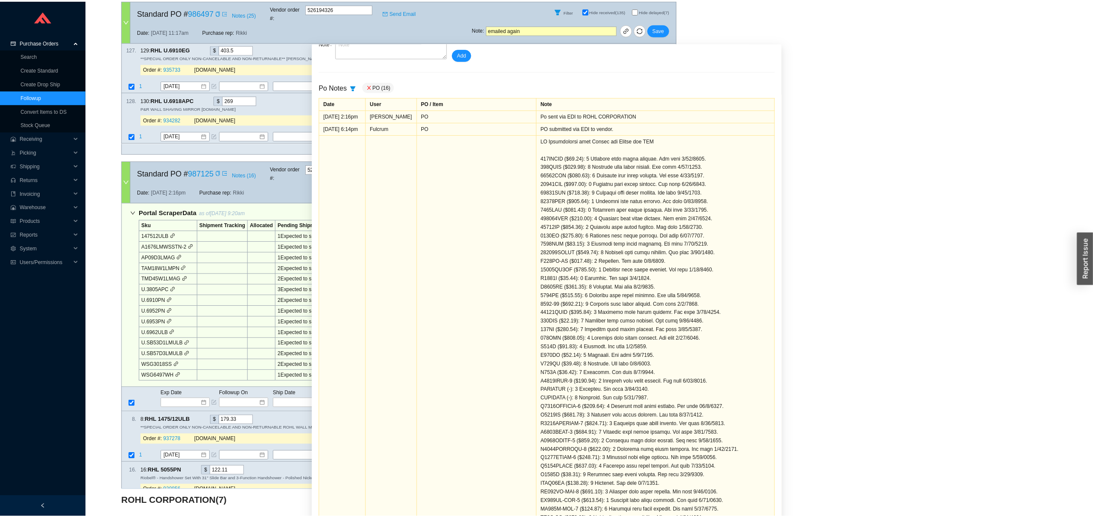
scroll to position [0, 0]
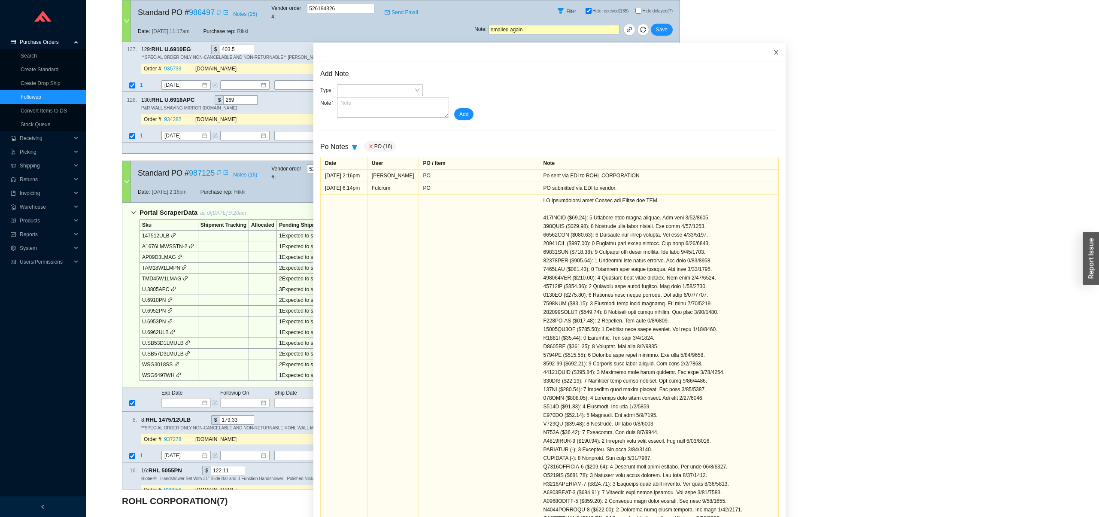
click at [773, 52] on icon "close" at bounding box center [776, 52] width 6 height 6
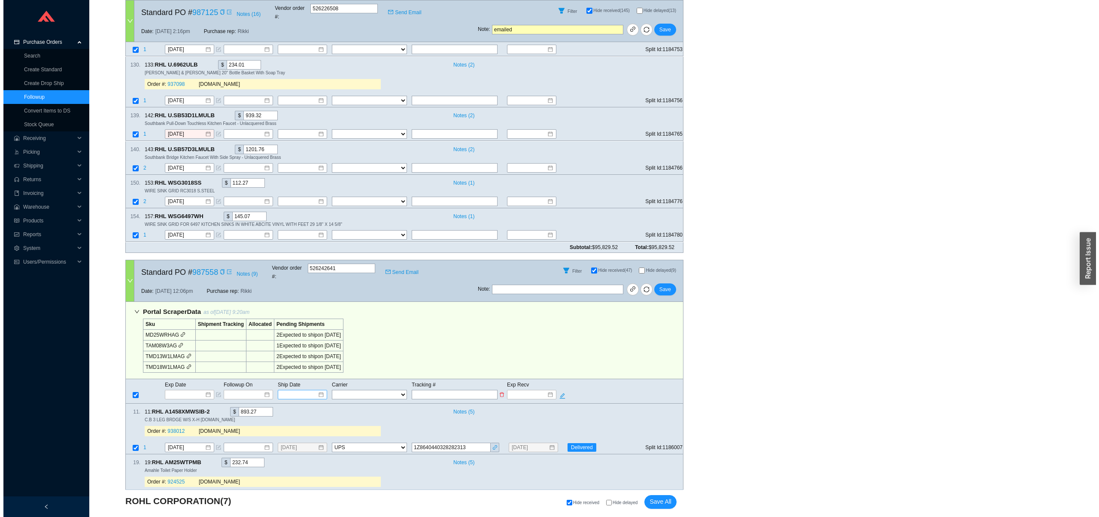
scroll to position [3515, 0]
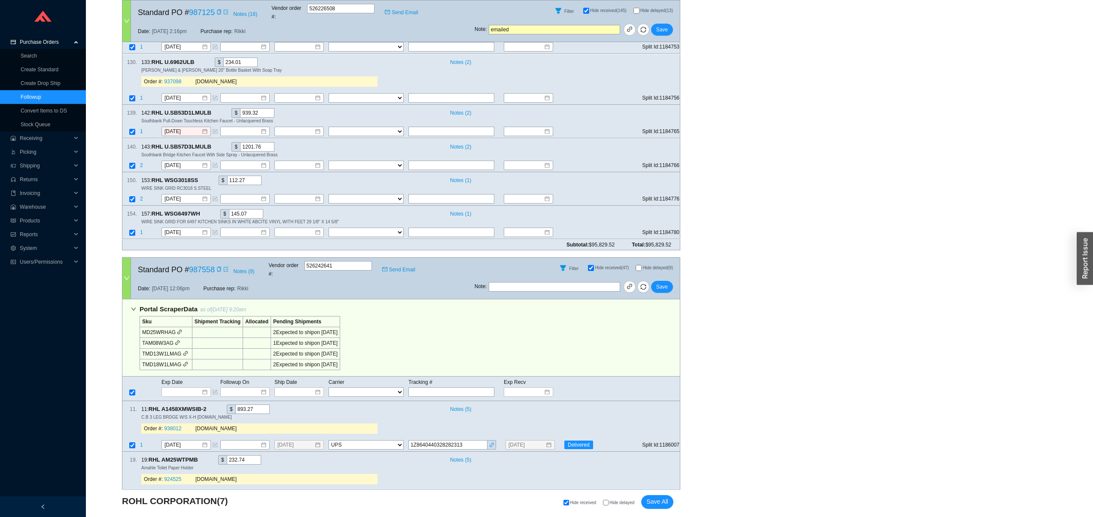
click at [252, 278] on div "Date: 9/8/25 12:06pm Purchase rep: Rikki" at bounding box center [303, 288] width 344 height 21
click at [254, 267] on span "Notes ( 9 )" at bounding box center [243, 271] width 21 height 9
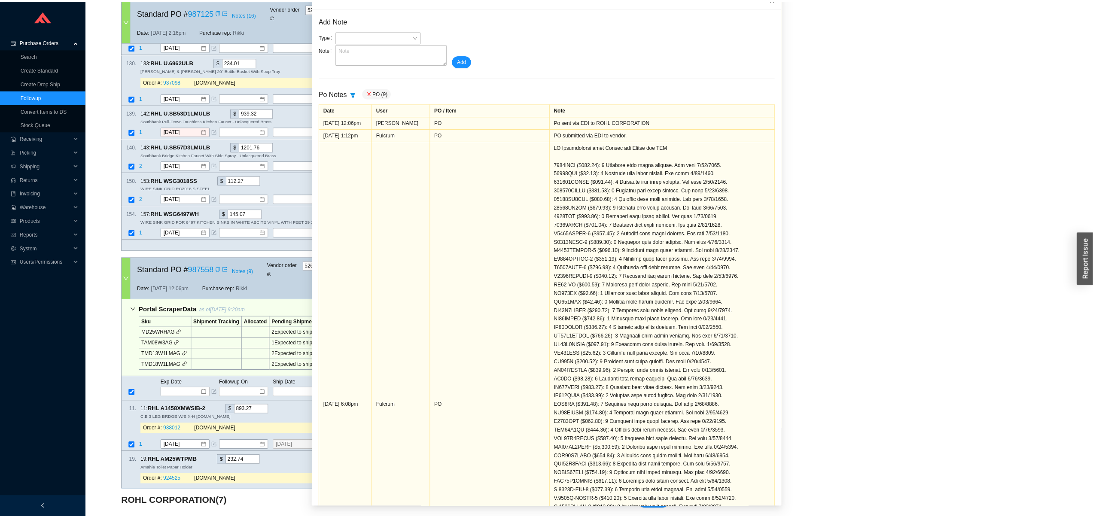
scroll to position [0, 0]
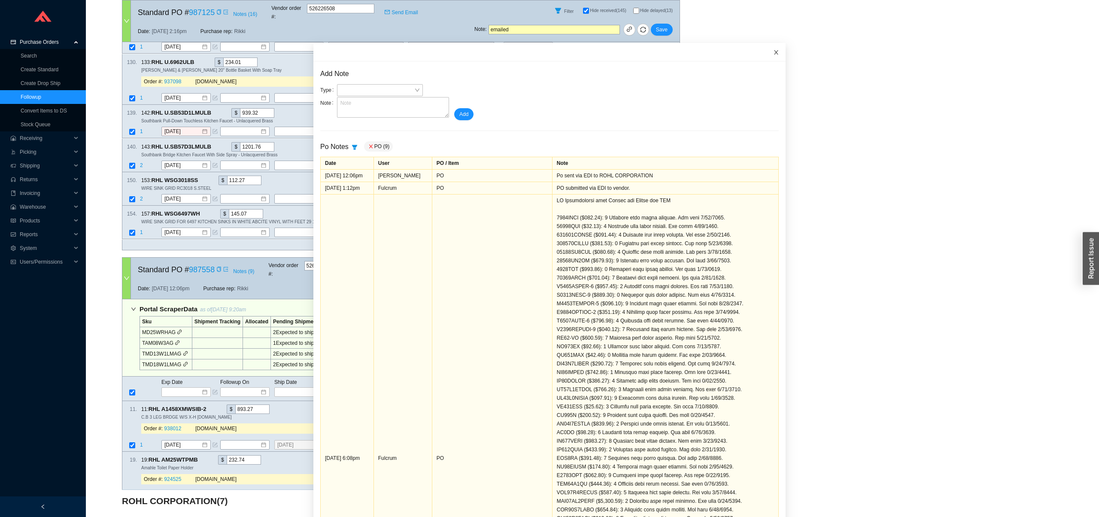
click at [767, 55] on span "Close" at bounding box center [776, 52] width 19 height 19
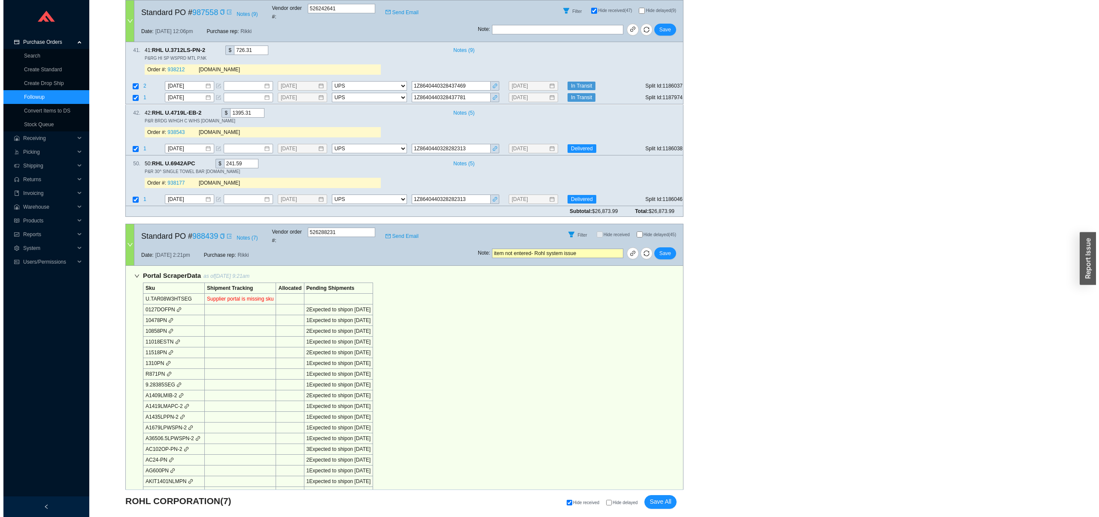
scroll to position [4334, 0]
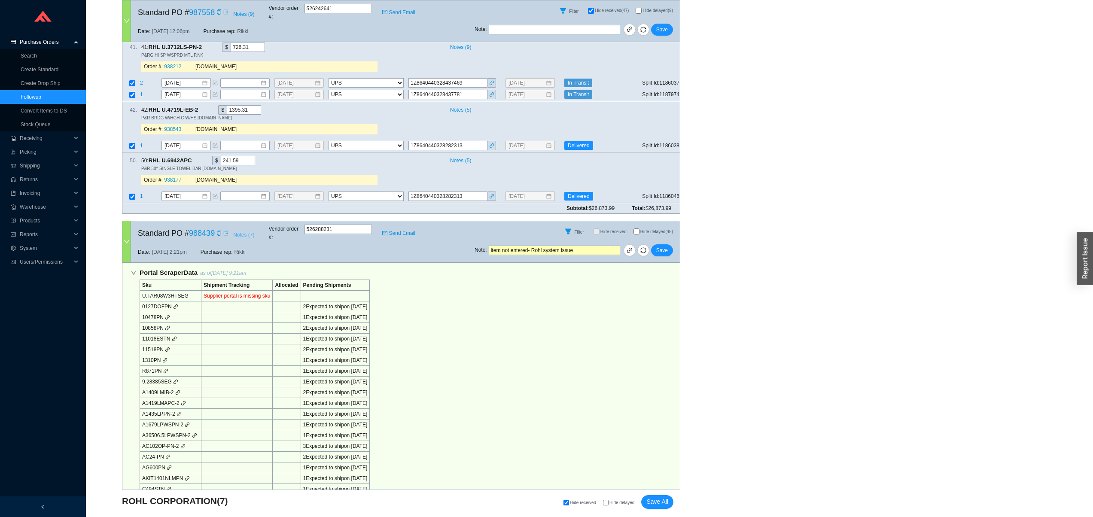
click at [253, 231] on span "Notes ( 7 )" at bounding box center [243, 235] width 21 height 9
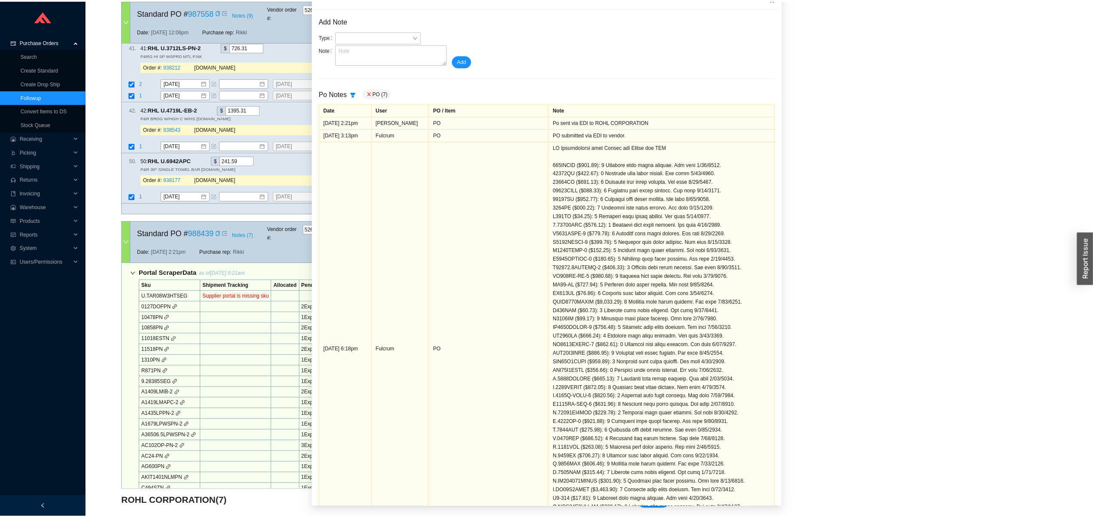
scroll to position [0, 0]
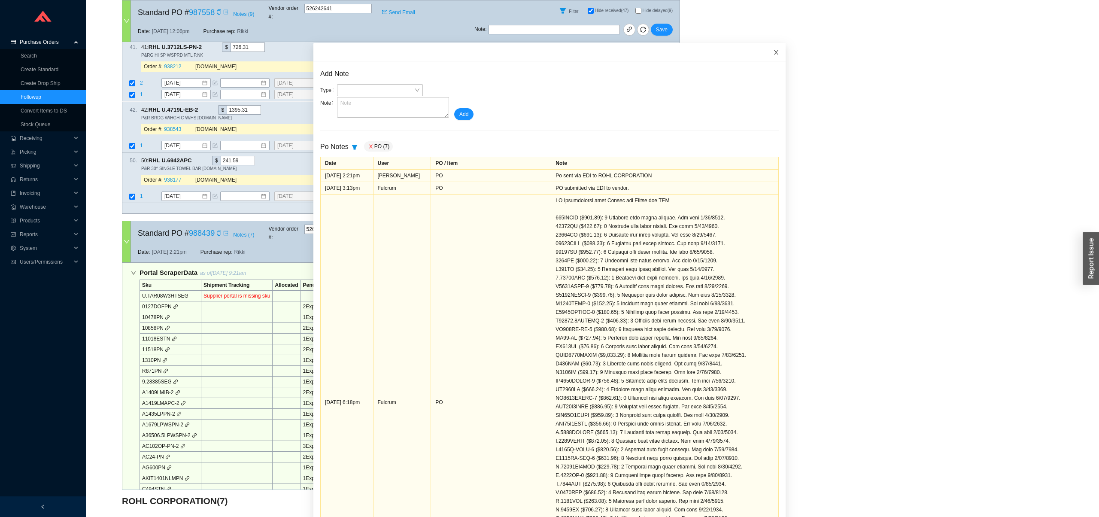
click at [773, 50] on icon "close" at bounding box center [776, 52] width 6 height 6
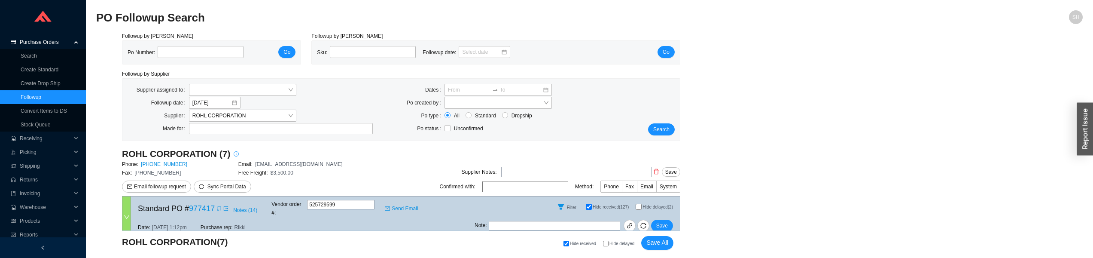
click at [234, 153] on icon "info-circle" at bounding box center [236, 153] width 5 height 5
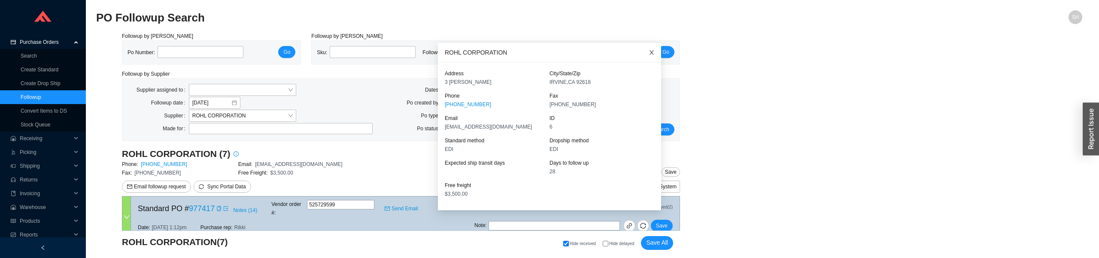
click at [649, 52] on icon "close" at bounding box center [652, 52] width 6 height 6
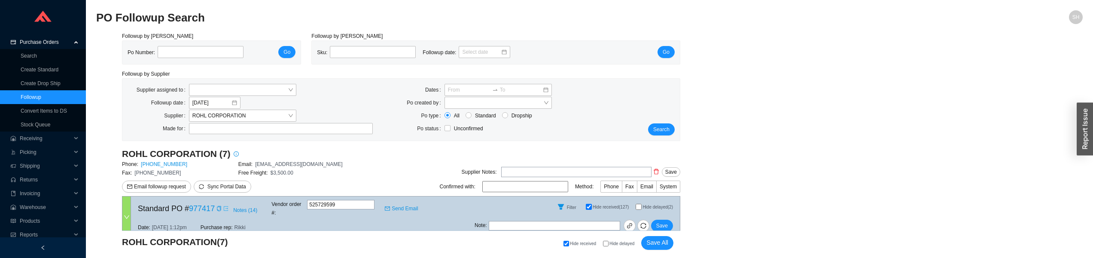
click at [228, 207] on icon "export" at bounding box center [225, 208] width 5 height 5
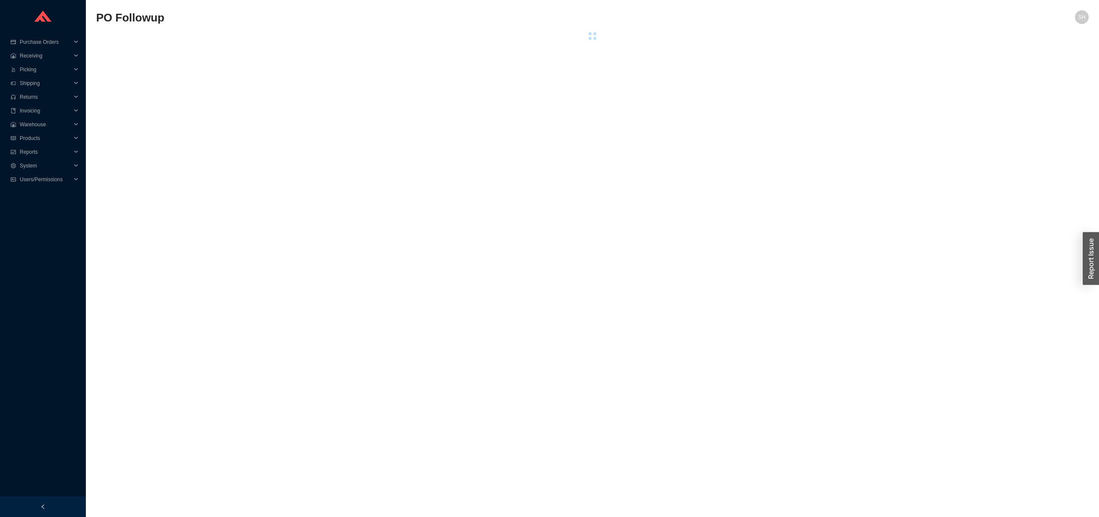
select select "2"
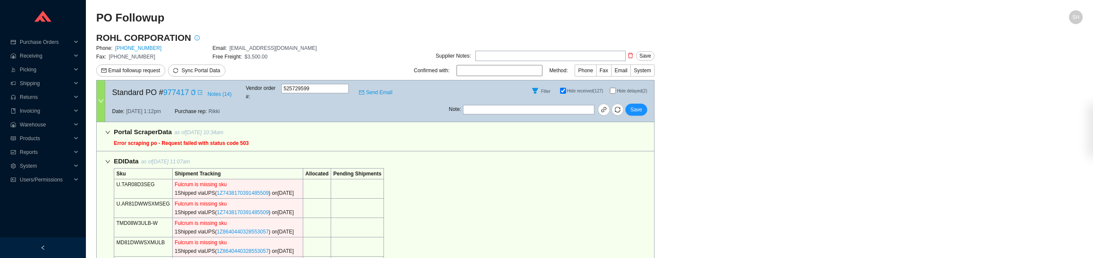
select select "2"
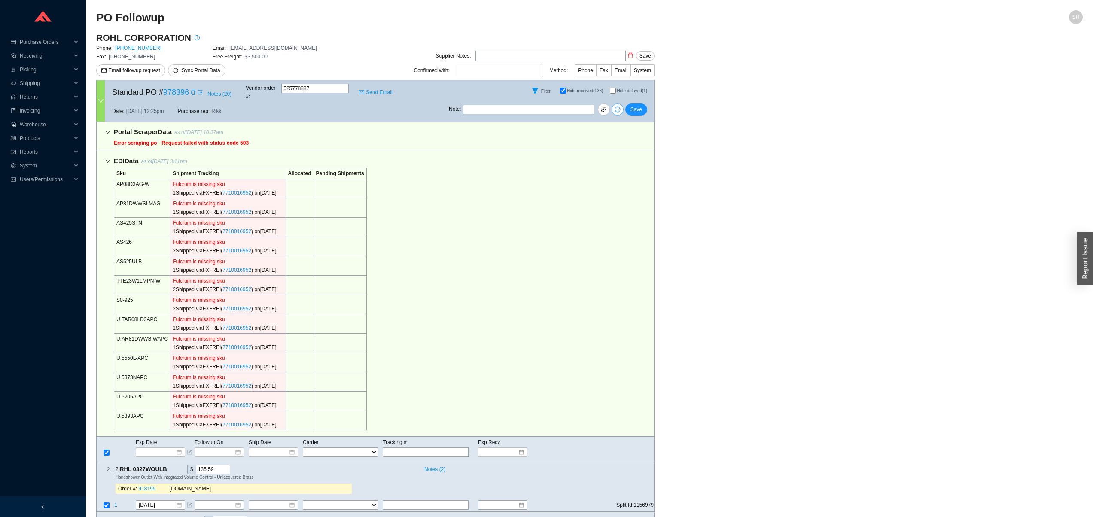
click at [620, 107] on icon "sync" at bounding box center [618, 110] width 6 height 6
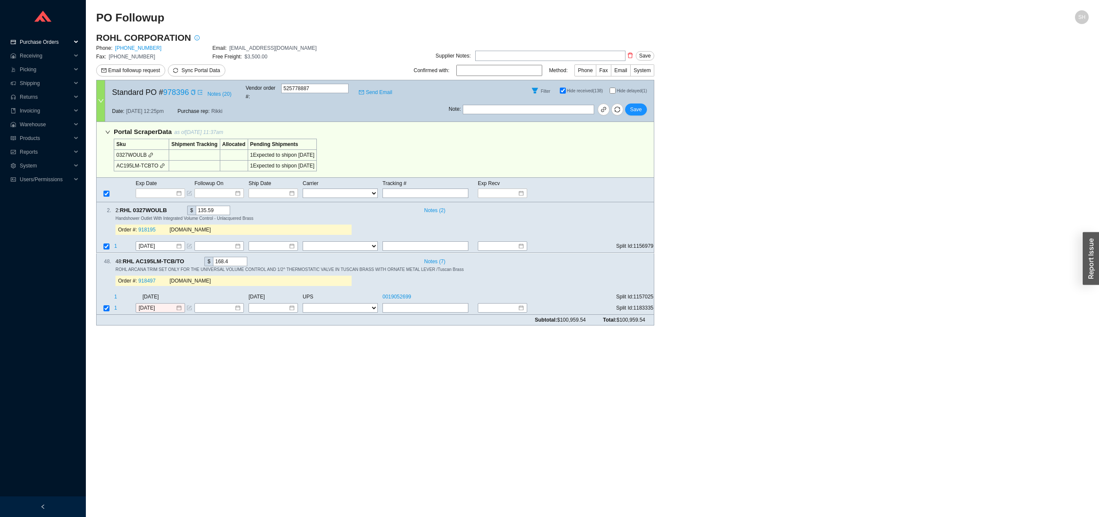
click at [53, 46] on span "Purchase Orders" at bounding box center [46, 42] width 52 height 14
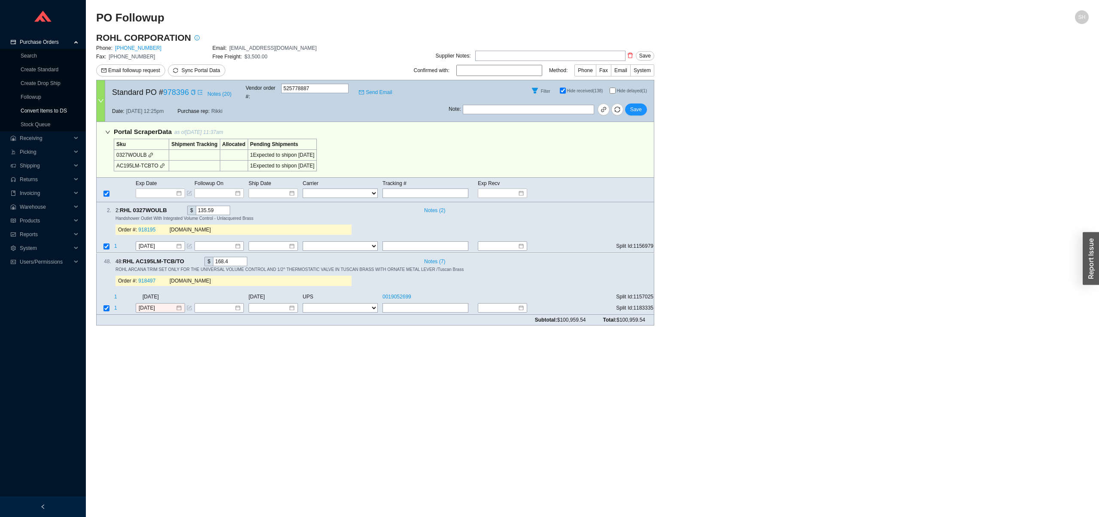
click at [52, 108] on link "Convert Items to DS" at bounding box center [44, 111] width 46 height 6
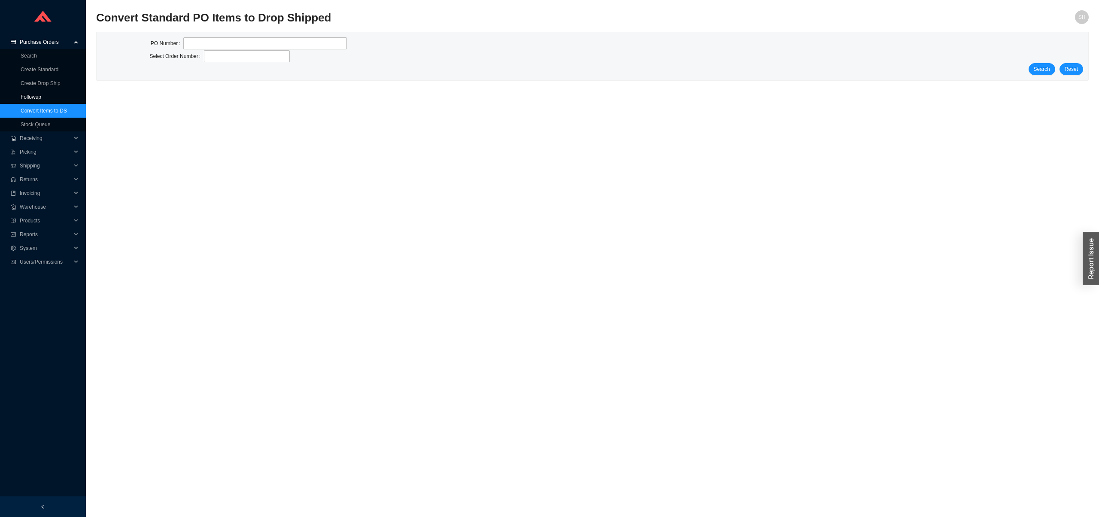
click at [41, 100] on link "Followup" at bounding box center [31, 97] width 21 height 6
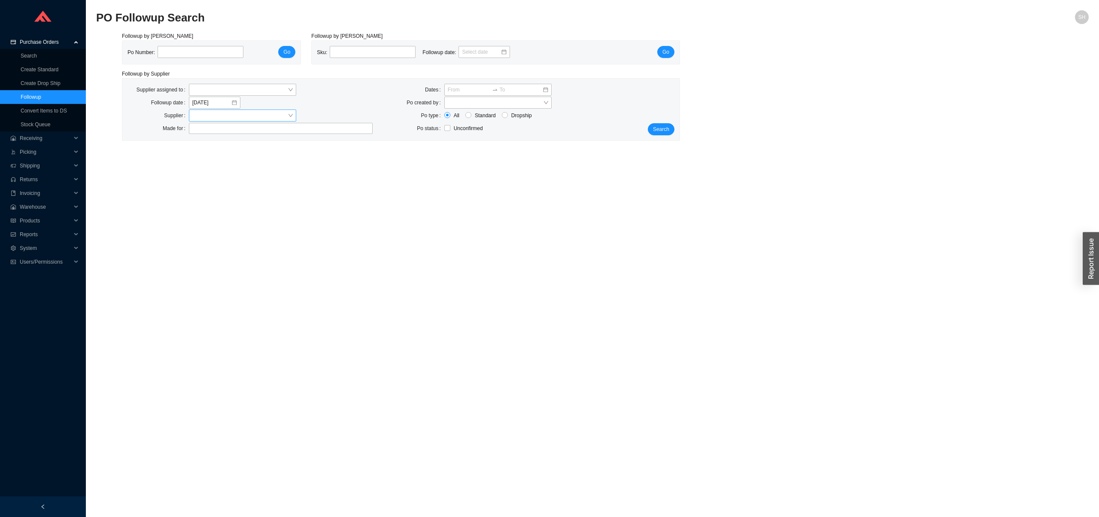
click at [206, 111] on input "search" at bounding box center [239, 115] width 95 height 11
type input "rohl"
click at [253, 152] on div "Rohl Faucets" at bounding box center [243, 155] width 103 height 8
click at [262, 119] on span "Rohl Faucets" at bounding box center [242, 115] width 100 height 11
type input "rohl cor"
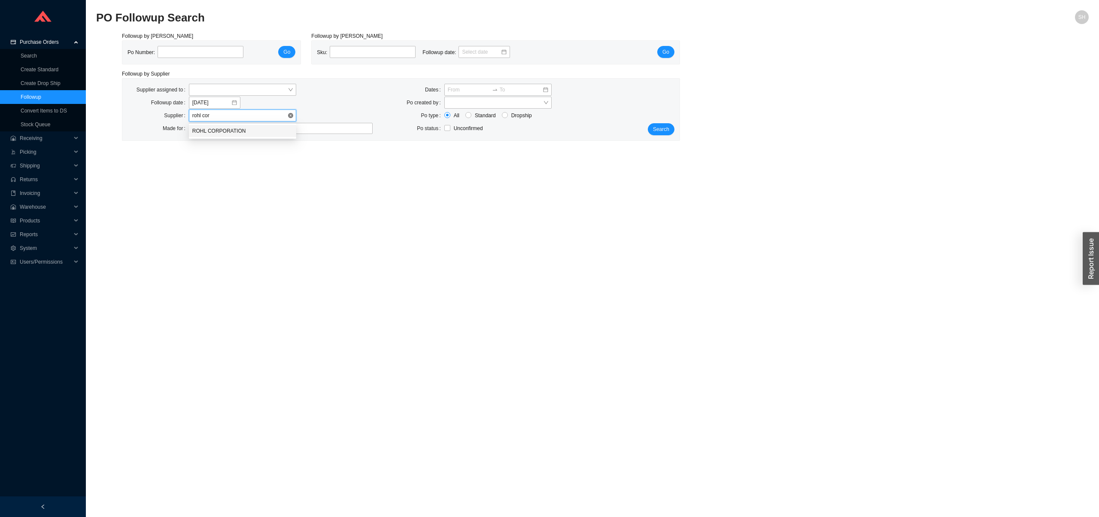
click at [274, 134] on div "ROHL CORPORATION" at bounding box center [242, 131] width 100 height 8
click at [659, 122] on div "Search" at bounding box center [656, 110] width 46 height 52
click at [661, 128] on span "Search" at bounding box center [661, 129] width 16 height 9
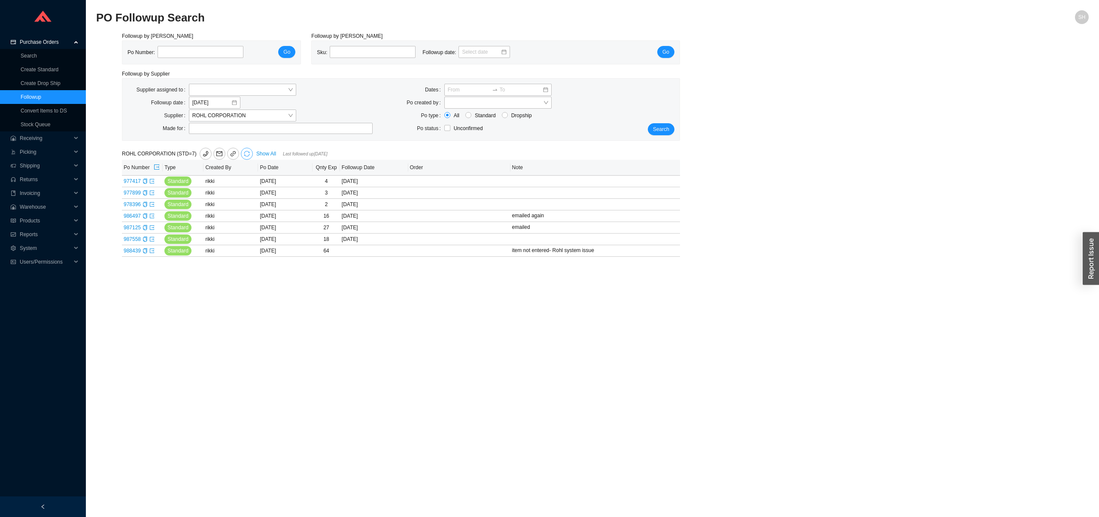
click at [247, 155] on icon "sync" at bounding box center [247, 154] width 6 height 6
click at [286, 129] on span "OK" at bounding box center [282, 129] width 7 height 9
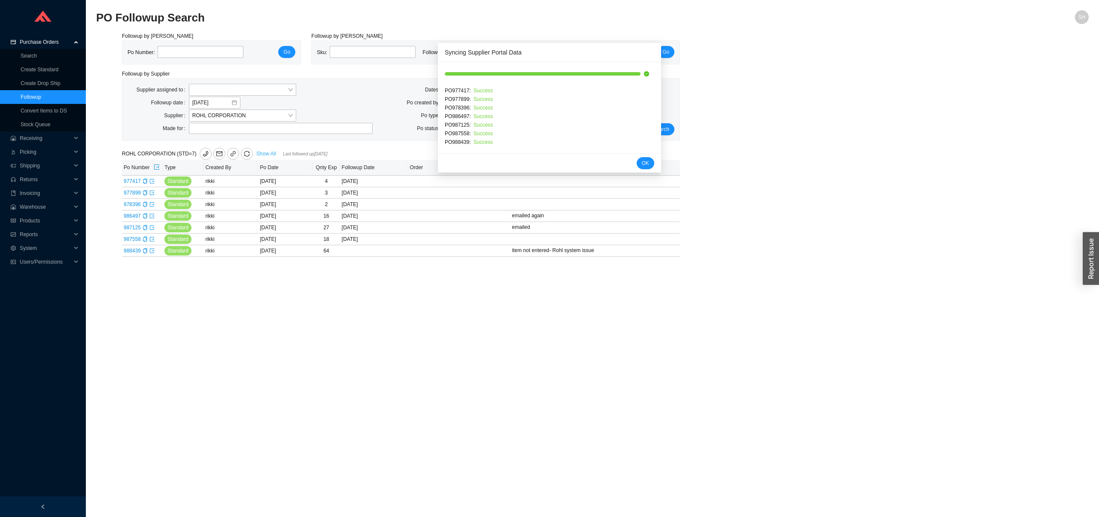
click at [264, 156] on link "Show All" at bounding box center [266, 154] width 20 height 6
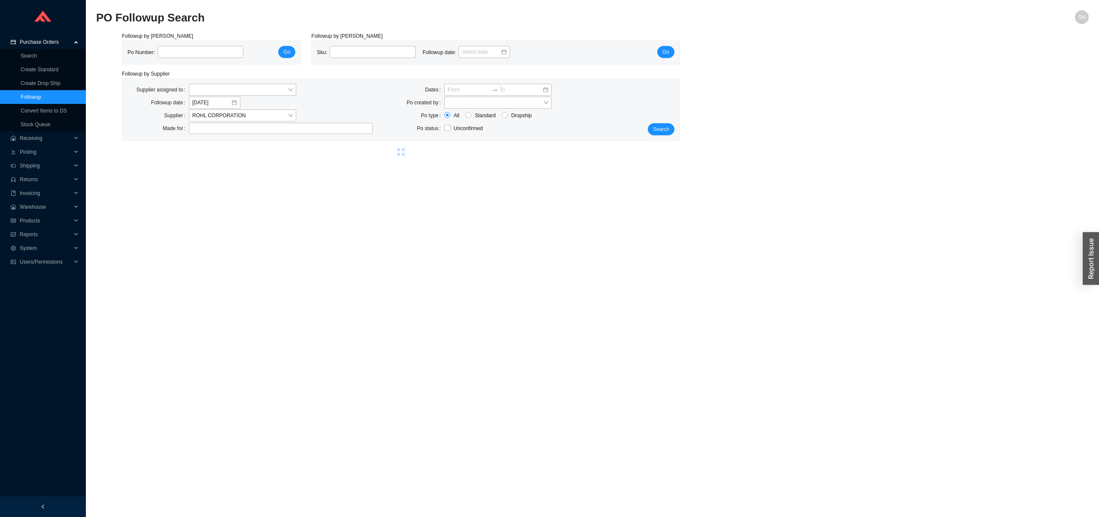
select select "2"
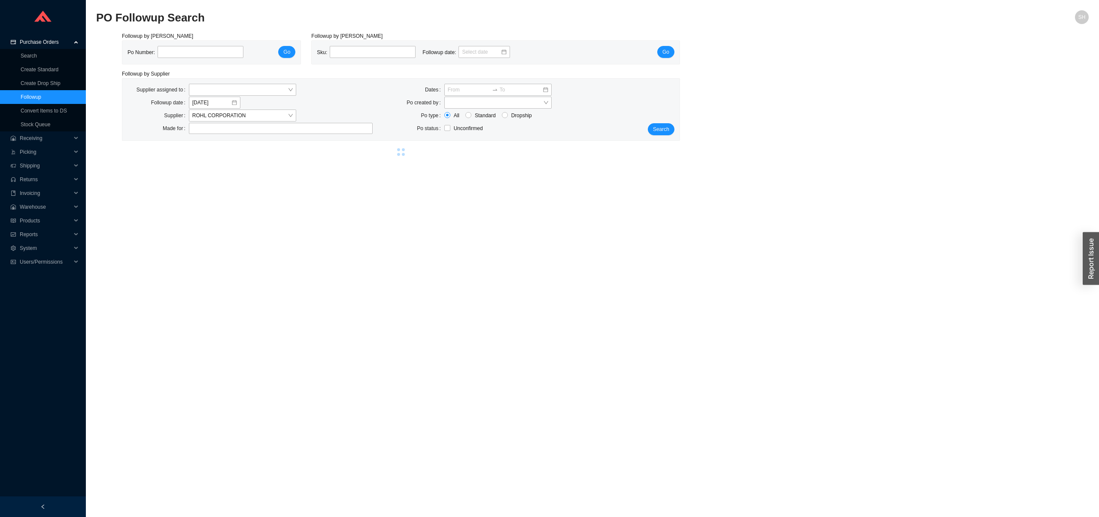
select select "2"
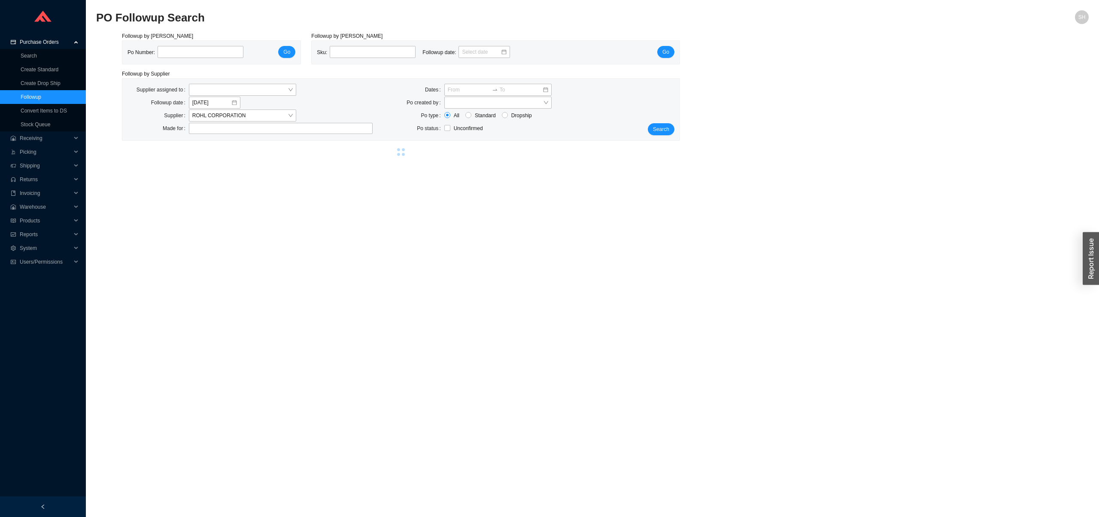
select select "2"
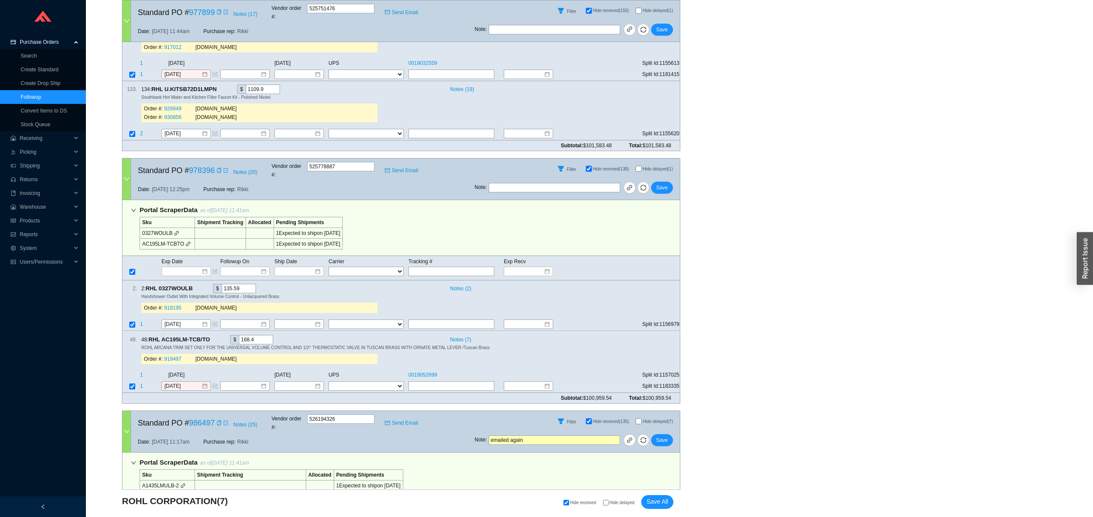
scroll to position [690, 0]
